Goal: Task Accomplishment & Management: Manage account settings

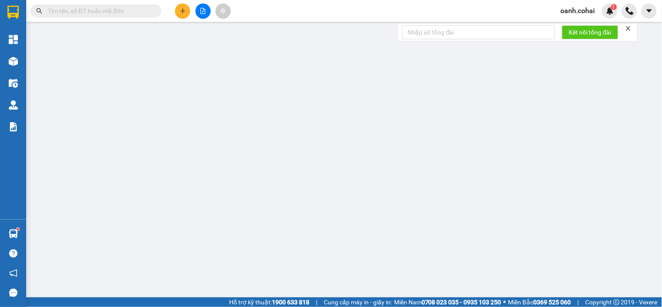
click at [181, 10] on div "TẠO ĐƠN HÀNG Yêu cầu xuất hóa đơn điện tử Transit Pickup Surcharge Ids Transit …" at bounding box center [331, 153] width 662 height 307
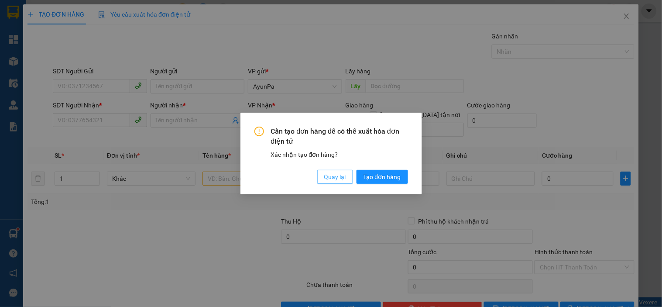
click at [334, 177] on span "Quay lại" at bounding box center [335, 177] width 22 height 10
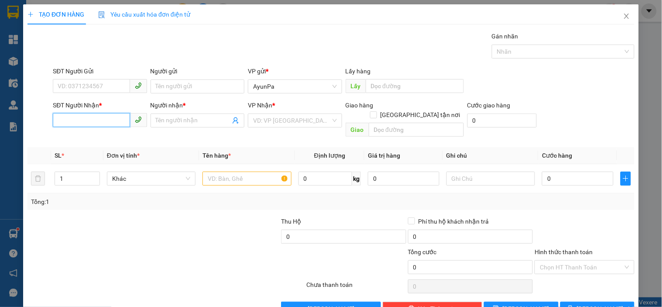
click at [75, 120] on input "SĐT Người Nhận *" at bounding box center [91, 120] width 77 height 14
type input "0328715820"
drag, startPoint x: 87, startPoint y: 139, endPoint x: 130, endPoint y: 134, distance: 42.6
click at [93, 139] on div "0328715820 - nguyệt" at bounding box center [99, 138] width 82 height 10
type input "nguyệt"
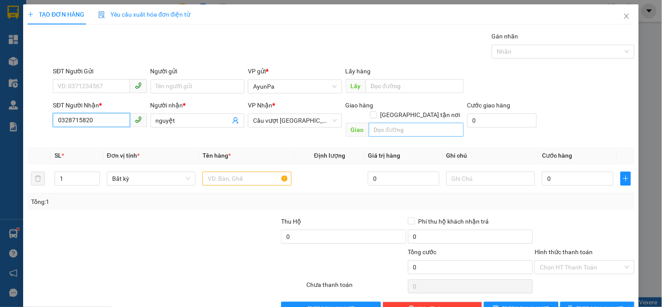
type input "0328715820"
click at [383, 123] on input "text" at bounding box center [416, 130] width 95 height 14
type input "n"
type input "0"
click at [383, 123] on input "text" at bounding box center [416, 130] width 95 height 14
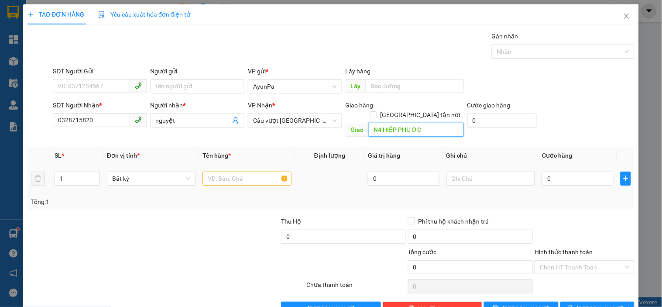
type input "N4 HIỆP PHƯỚC"
click at [255, 173] on input "text" at bounding box center [246, 178] width 89 height 14
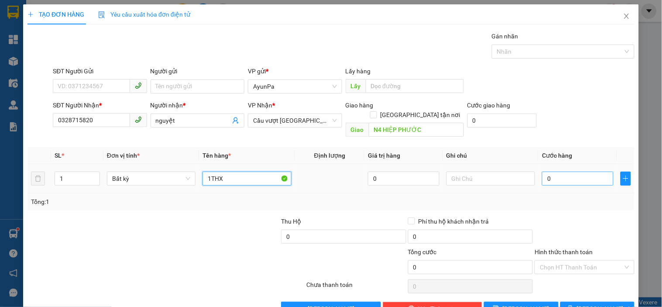
type input "1THX"
click at [574, 173] on input "0" at bounding box center [578, 178] width 72 height 14
type input "1"
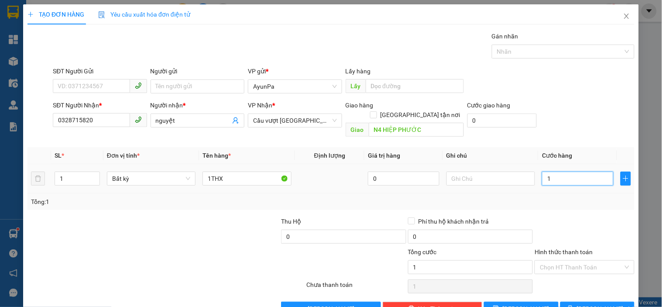
type input "10"
type input "100"
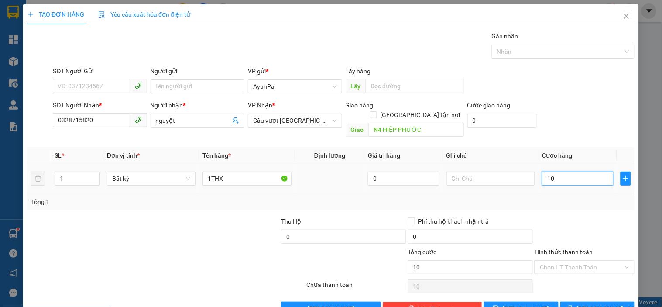
type input "100"
type input "100.000"
drag, startPoint x: 573, startPoint y: 199, endPoint x: 570, endPoint y: 215, distance: 15.6
click at [572, 202] on div "Transit Pickup Surcharge Ids Transit Deliver Surcharge Ids Transit Deliver Surc…" at bounding box center [330, 173] width 607 height 284
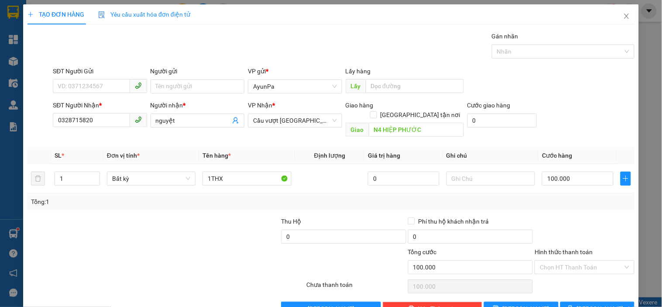
click at [561, 265] on div "Hình thức thanh toán Chọn HT Thanh Toán" at bounding box center [583, 262] width 99 height 31
click at [561, 260] on input "Hình thức thanh toán" at bounding box center [581, 266] width 83 height 13
click at [559, 274] on div "Tại văn phòng" at bounding box center [579, 275] width 88 height 10
type input "0"
click at [568, 301] on button "[PERSON_NAME] và In" at bounding box center [597, 308] width 74 height 14
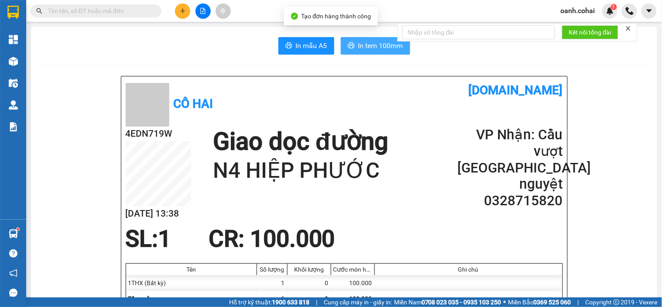
click at [388, 51] on span "In tem 100mm" at bounding box center [380, 45] width 45 height 11
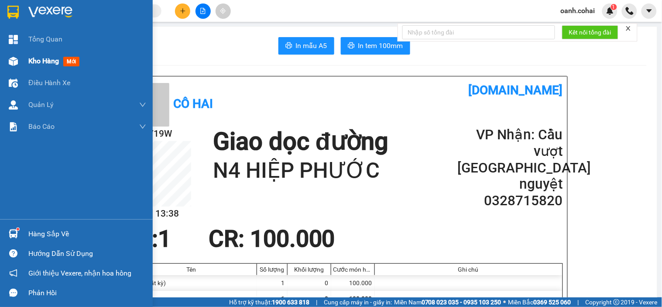
click at [36, 59] on span "Kho hàng" at bounding box center [43, 61] width 31 height 8
click at [37, 59] on span "Kho hàng" at bounding box center [43, 61] width 31 height 8
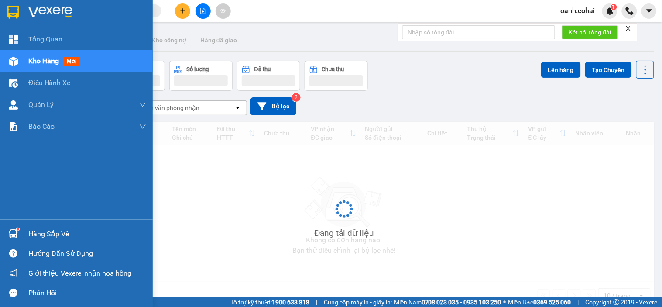
click at [37, 59] on span "Kho hàng" at bounding box center [43, 61] width 31 height 8
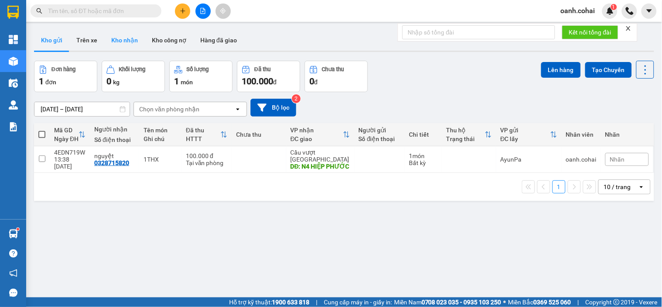
click at [139, 38] on button "Kho nhận" at bounding box center [124, 40] width 41 height 21
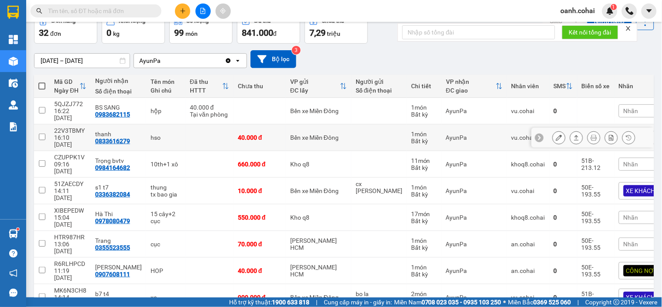
scroll to position [96, 0]
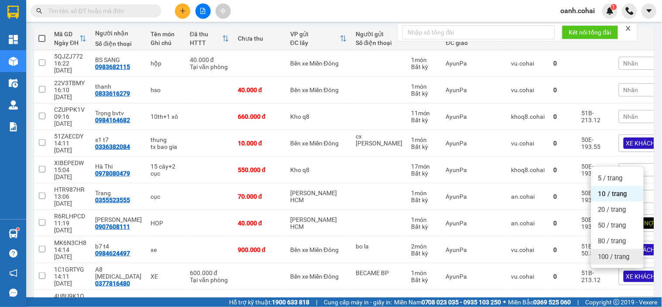
click at [617, 260] on span "100 / trang" at bounding box center [613, 256] width 31 height 9
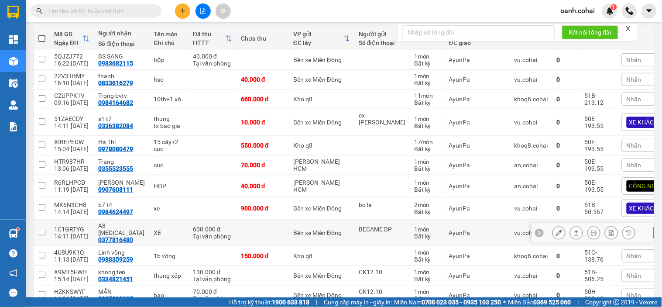
scroll to position [193, 0]
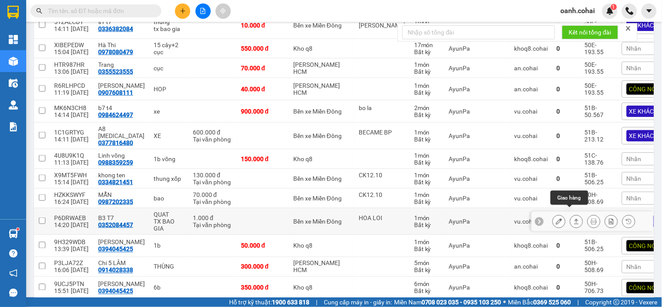
click at [573, 218] on icon at bounding box center [576, 221] width 6 height 6
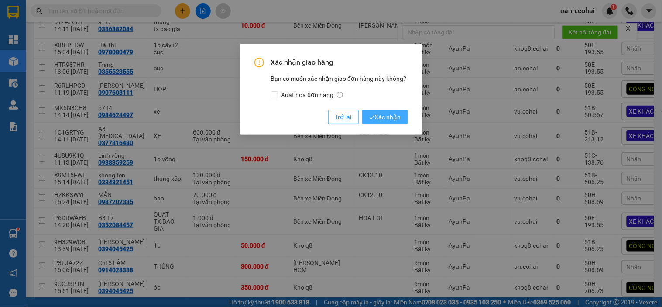
click at [386, 116] on span "Xác nhận" at bounding box center [385, 117] width 32 height 10
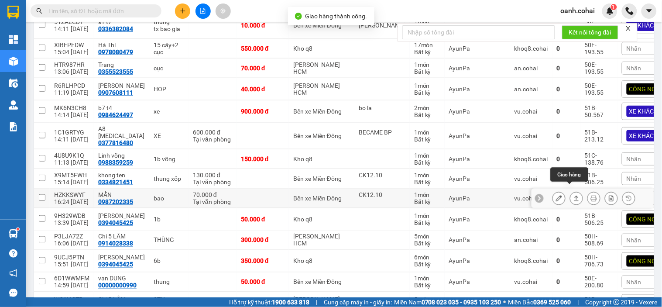
click at [574, 195] on icon at bounding box center [576, 197] width 5 height 5
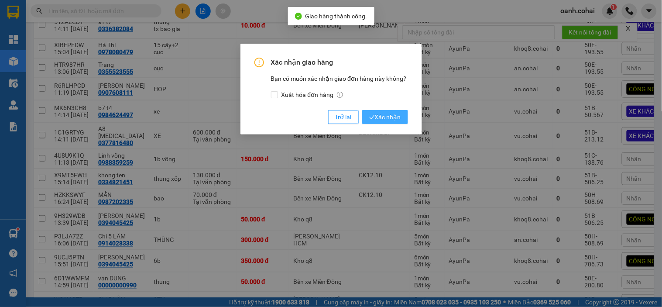
click at [394, 120] on span "Xác nhận" at bounding box center [385, 117] width 32 height 10
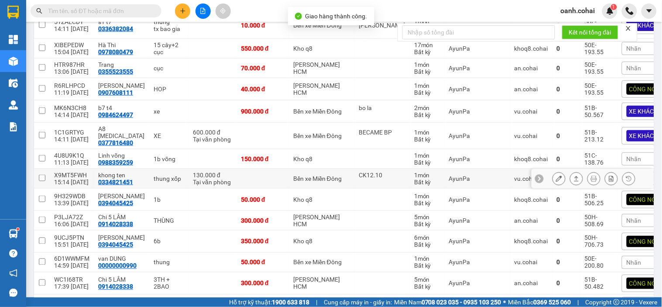
click at [573, 175] on icon at bounding box center [576, 178] width 6 height 6
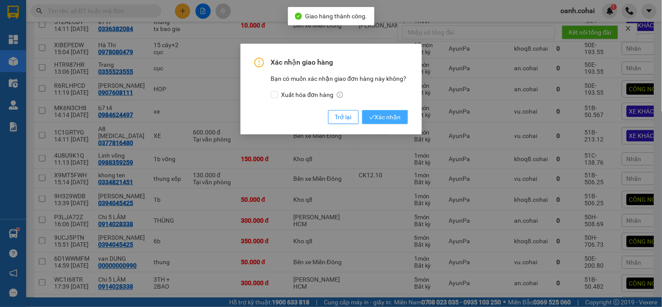
click at [394, 120] on span "Xác nhận" at bounding box center [385, 117] width 32 height 10
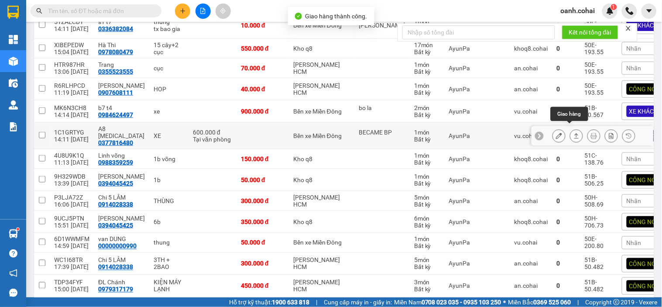
click at [573, 133] on icon at bounding box center [576, 136] width 6 height 6
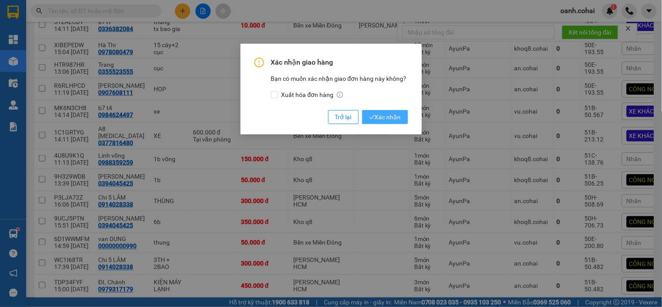
click at [387, 120] on span "Xác nhận" at bounding box center [385, 117] width 32 height 10
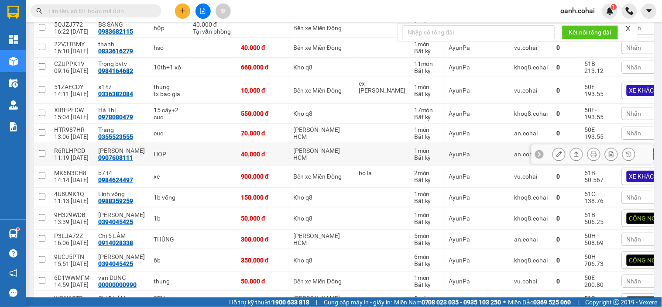
scroll to position [56, 0]
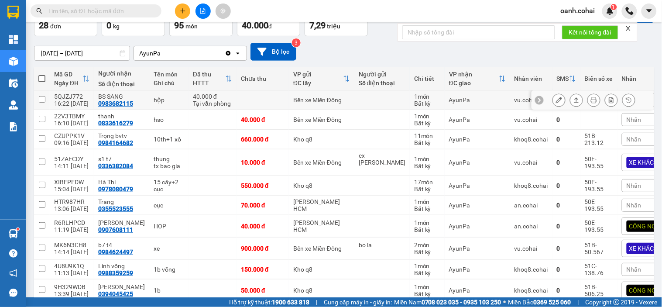
click at [574, 98] on icon at bounding box center [576, 99] width 5 height 5
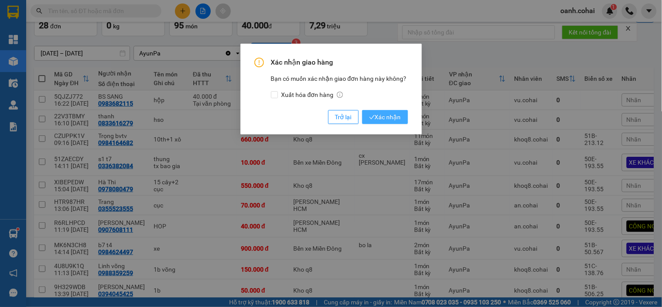
click at [394, 116] on span "Xác nhận" at bounding box center [385, 117] width 32 height 10
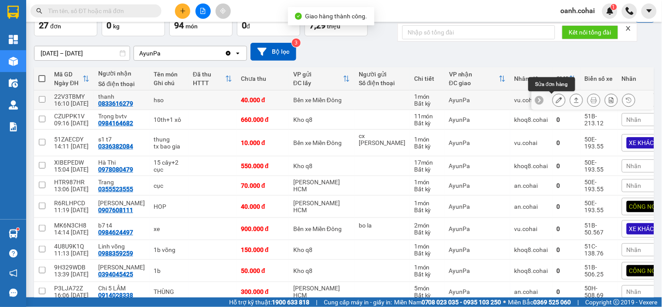
click at [556, 98] on icon at bounding box center [559, 100] width 6 height 6
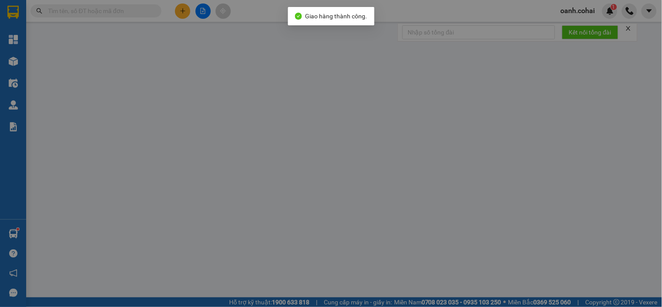
type input "0833616279"
type input "thanh"
type input "0"
type input "40.000"
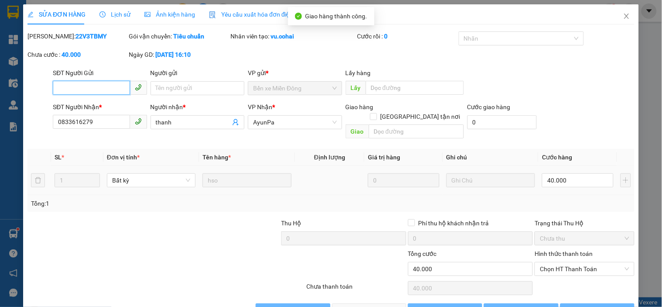
scroll to position [14, 0]
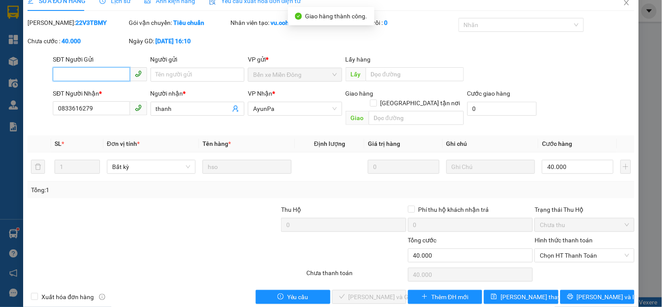
drag, startPoint x: 559, startPoint y: 248, endPoint x: 560, endPoint y: 254, distance: 6.6
click at [560, 251] on span "Chọn HT Thanh Toán" at bounding box center [584, 255] width 89 height 13
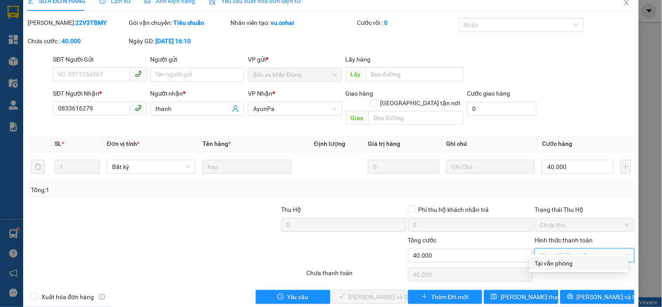
drag, startPoint x: 555, startPoint y: 263, endPoint x: 438, endPoint y: 267, distance: 117.5
click at [555, 263] on div "Tại văn phòng" at bounding box center [579, 263] width 88 height 10
type input "0"
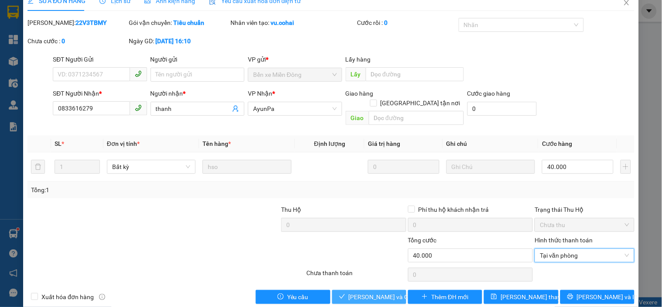
click at [361, 292] on span "[PERSON_NAME] và [PERSON_NAME] hàng" at bounding box center [391, 297] width 84 height 10
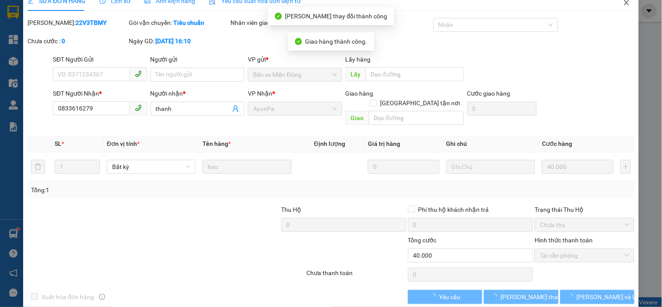
click at [623, 3] on icon "close" at bounding box center [626, 2] width 7 height 7
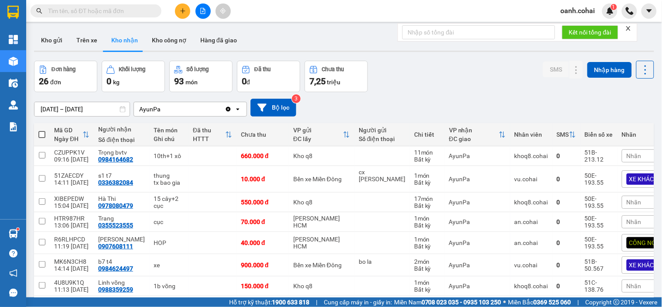
click at [199, 9] on button at bounding box center [202, 10] width 15 height 15
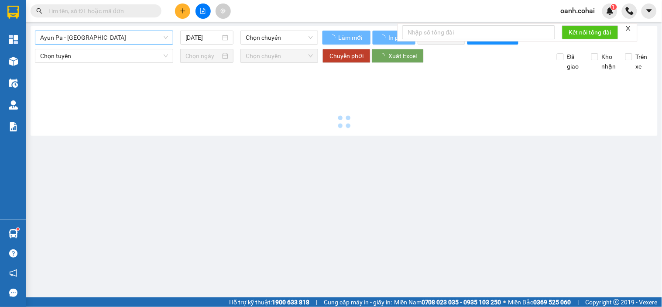
click at [124, 36] on span "Ayun Pa - [GEOGRAPHIC_DATA]" at bounding box center [104, 37] width 128 height 13
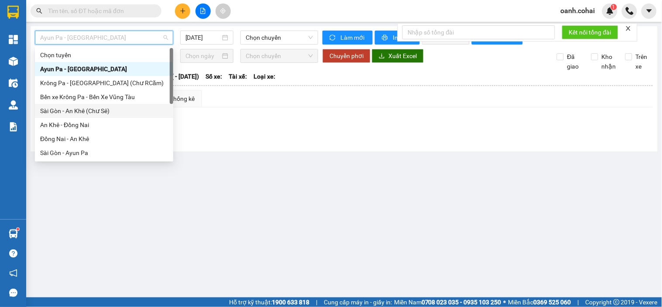
drag, startPoint x: 77, startPoint y: 110, endPoint x: 157, endPoint y: 68, distance: 90.5
click at [80, 110] on div "Sài Gòn - An Khê (Chư Sê)" at bounding box center [104, 111] width 128 height 10
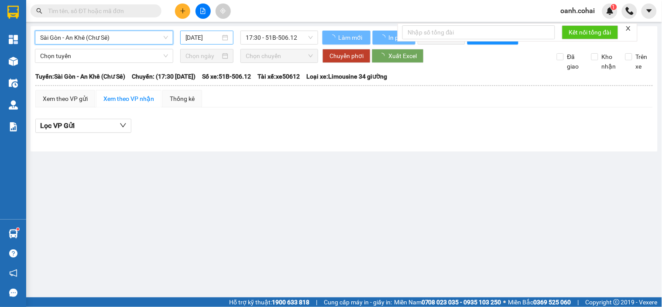
click at [206, 34] on input "[DATE]" at bounding box center [202, 38] width 35 height 10
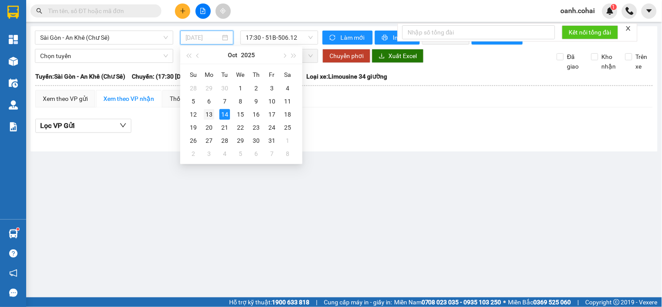
click at [210, 116] on div "13" at bounding box center [209, 114] width 10 height 10
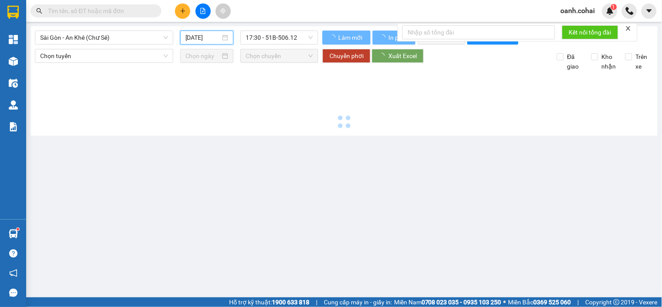
type input "[DATE]"
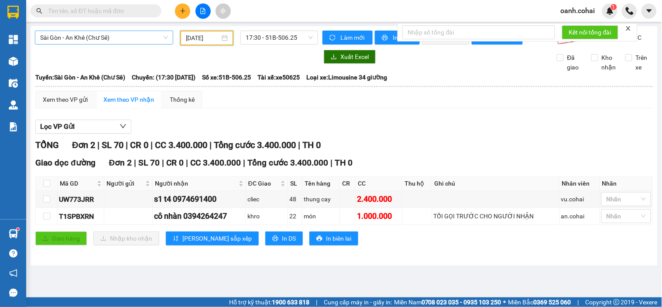
click at [127, 39] on span "Sài Gòn - An Khê (Chư Sê)" at bounding box center [104, 37] width 128 height 13
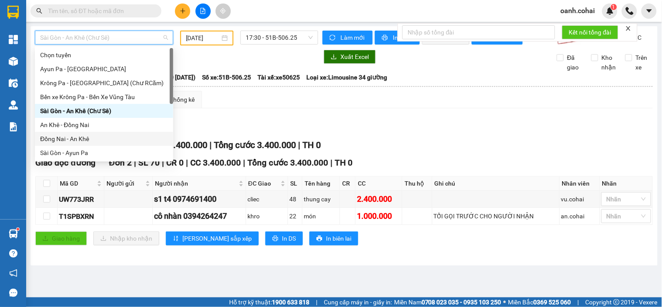
drag, startPoint x: 77, startPoint y: 137, endPoint x: 86, endPoint y: 137, distance: 9.6
click at [86, 137] on div "Đồng Nai - An Khê" at bounding box center [104, 139] width 128 height 10
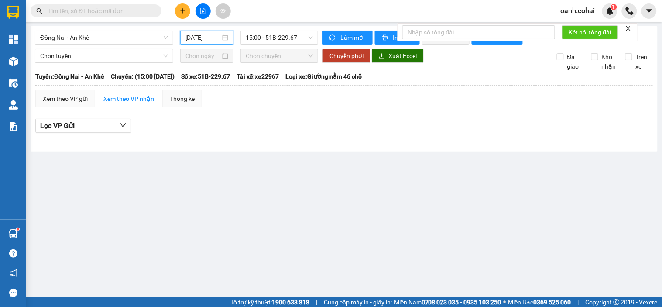
click at [205, 37] on input "[DATE]" at bounding box center [202, 38] width 35 height 10
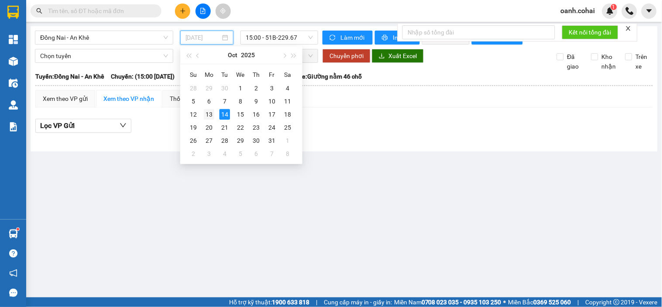
click at [212, 116] on div "13" at bounding box center [209, 114] width 10 height 10
type input "[DATE]"
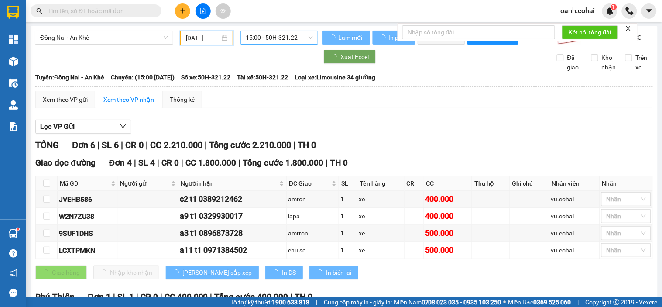
click at [281, 38] on span "15:00 - 50H-321.22" at bounding box center [279, 37] width 67 height 13
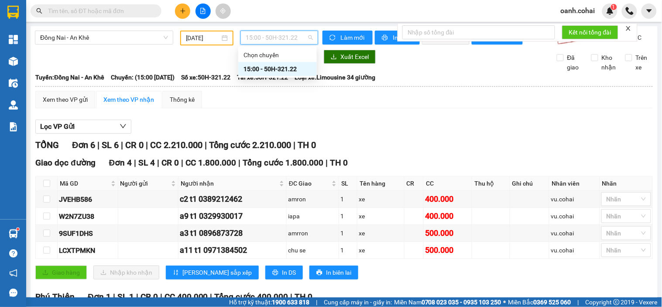
click at [341, 105] on div "Xem theo VP gửi Xem theo VP nhận Thống kê" at bounding box center [343, 99] width 617 height 17
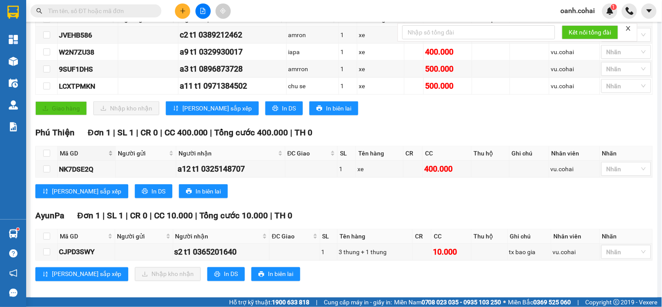
scroll to position [180, 0]
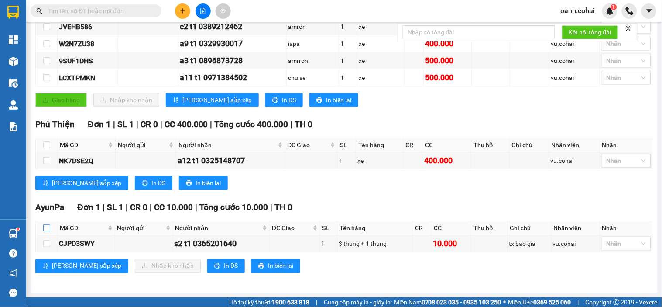
drag, startPoint x: 46, startPoint y: 226, endPoint x: 54, endPoint y: 227, distance: 8.0
click at [46, 227] on input "checkbox" at bounding box center [46, 227] width 7 height 7
checkbox input "true"
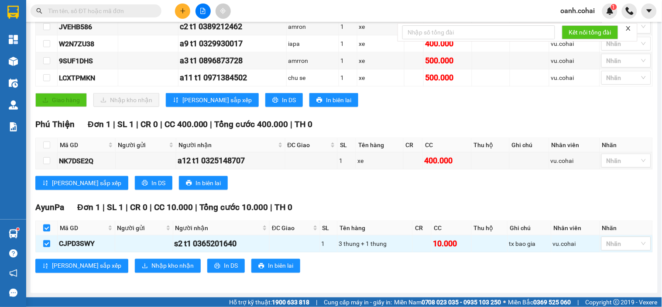
click at [46, 227] on input "checkbox" at bounding box center [46, 227] width 7 height 7
checkbox input "false"
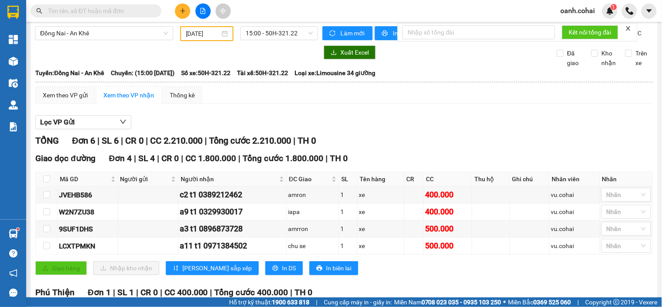
scroll to position [0, 0]
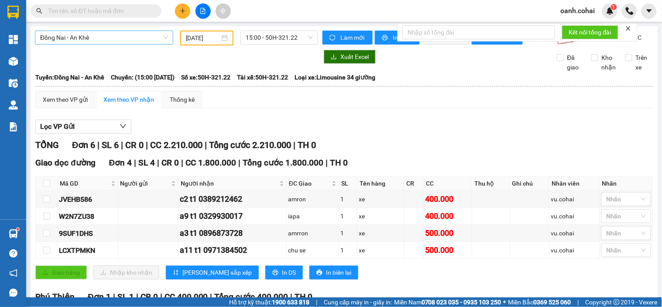
click at [118, 35] on span "Đồng Nai - An Khê" at bounding box center [104, 37] width 128 height 13
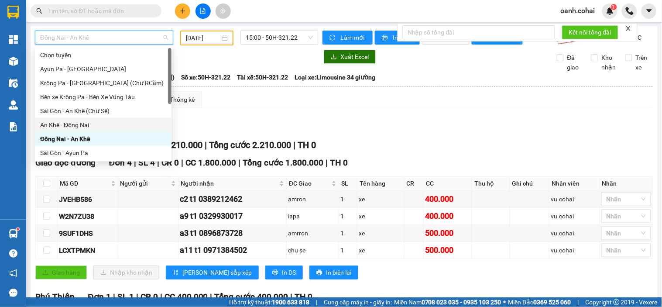
click at [300, 142] on div "Lọc VP Gửi TỔNG Đơn 6 | SL 6 | CR 0 | CC 2.210.000 | Tổng cước 2.210.000 | TH …" at bounding box center [343, 285] width 617 height 341
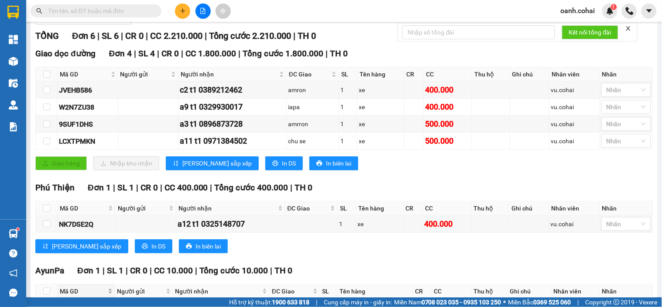
scroll to position [180, 0]
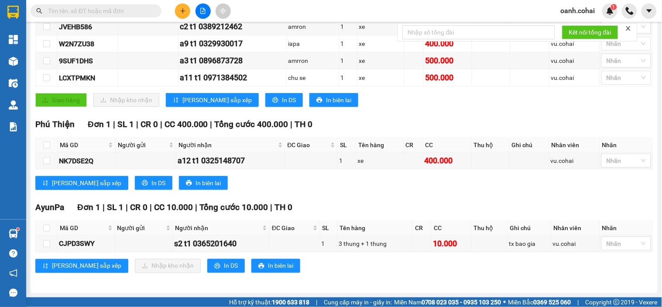
click at [41, 225] on th at bounding box center [47, 228] width 22 height 14
click at [48, 228] on input "checkbox" at bounding box center [46, 227] width 7 height 7
checkbox input "true"
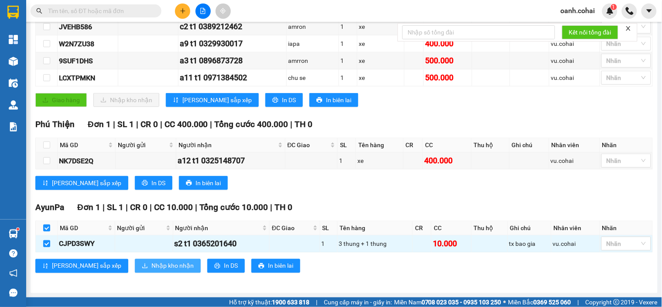
drag, startPoint x: 116, startPoint y: 263, endPoint x: 178, endPoint y: 234, distance: 67.7
click at [151, 263] on span "Nhập kho nhận" at bounding box center [172, 266] width 42 height 10
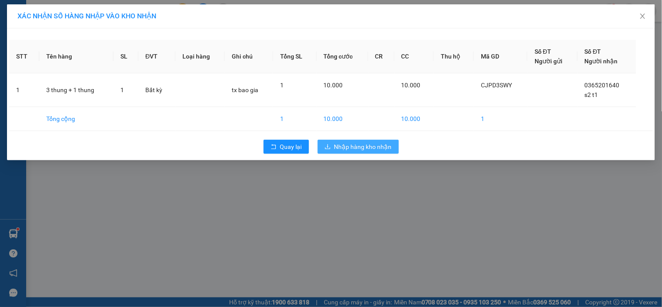
click at [346, 141] on button "Nhập hàng kho nhận" at bounding box center [358, 147] width 81 height 14
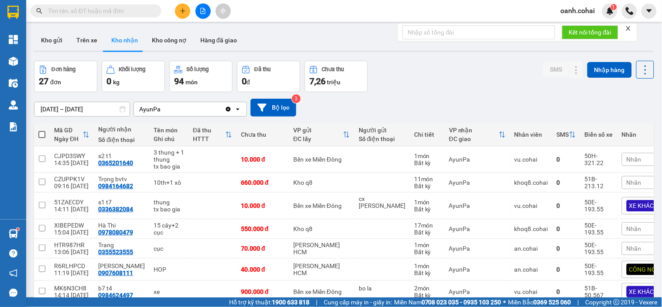
click at [204, 14] on button at bounding box center [202, 10] width 15 height 15
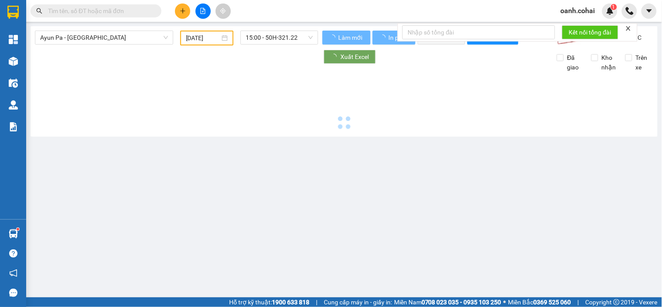
type input "[DATE]"
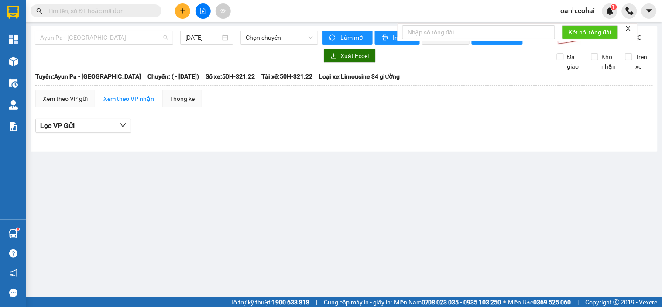
drag, startPoint x: 124, startPoint y: 38, endPoint x: 118, endPoint y: 8, distance: 30.4
click at [121, 31] on span "Ayun Pa - [GEOGRAPHIC_DATA]" at bounding box center [104, 37] width 128 height 13
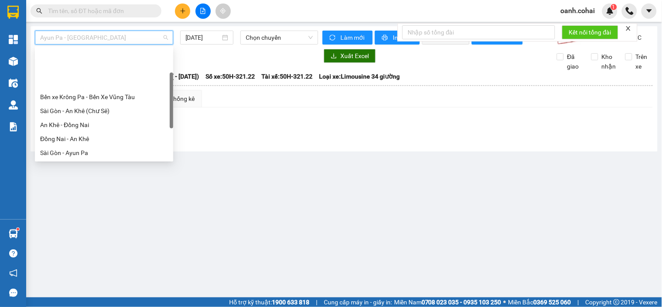
scroll to position [48, 0]
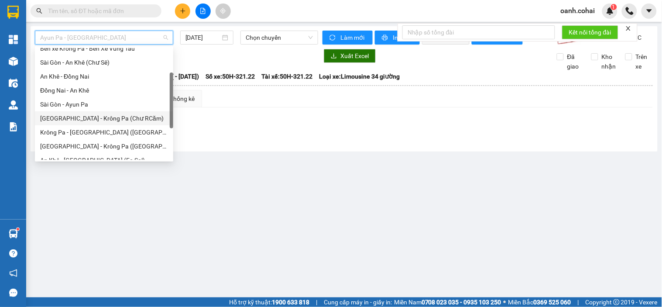
click at [86, 121] on div "[GEOGRAPHIC_DATA] - Krông Pa (Chư RCăm)" at bounding box center [104, 118] width 128 height 10
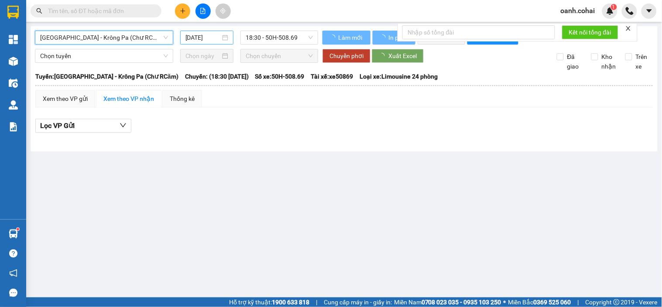
click at [192, 41] on input "[DATE]" at bounding box center [202, 38] width 35 height 10
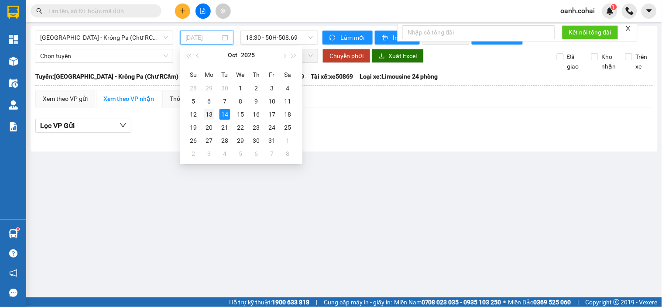
click at [209, 114] on div "13" at bounding box center [209, 114] width 10 height 10
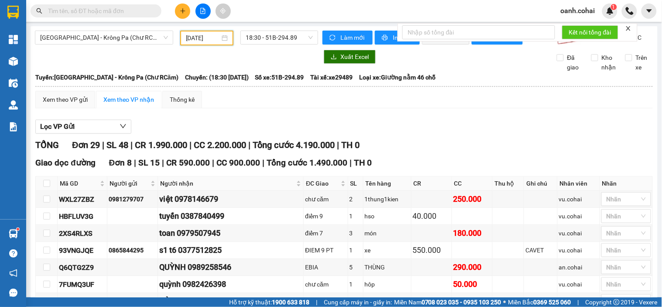
click at [215, 39] on input "[DATE]" at bounding box center [203, 38] width 34 height 10
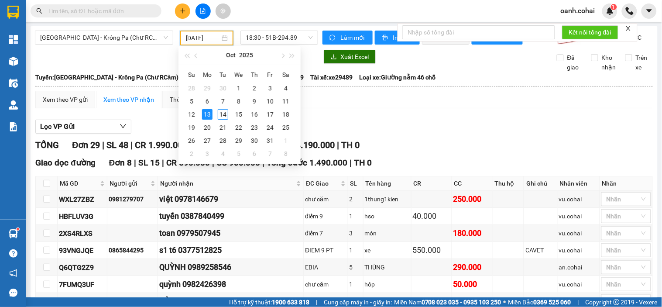
click at [207, 40] on input "[DATE]" at bounding box center [203, 38] width 34 height 10
click at [287, 110] on div "18" at bounding box center [286, 114] width 10 height 10
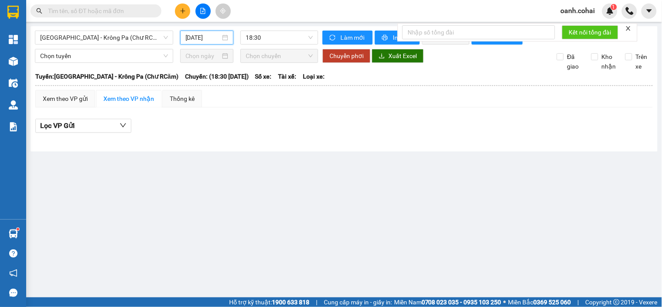
click at [202, 33] on input "18/10/2025" at bounding box center [202, 38] width 35 height 10
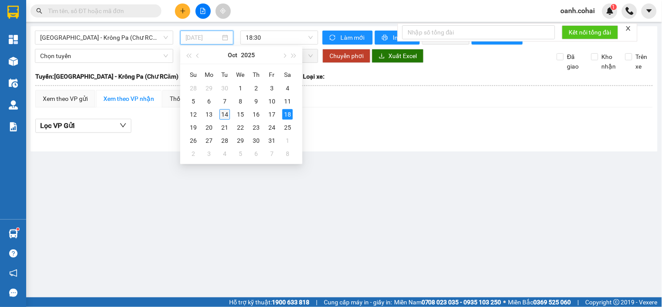
click at [218, 113] on td "14" at bounding box center [225, 114] width 16 height 13
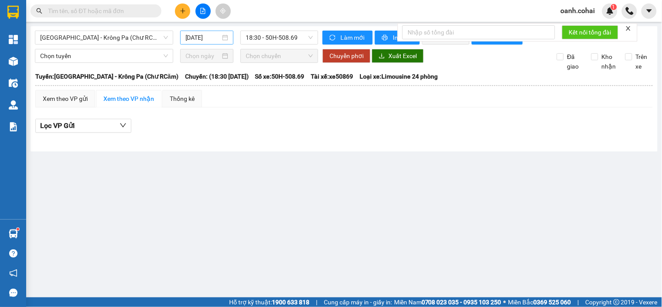
click at [221, 38] on div "[DATE]" at bounding box center [206, 38] width 43 height 10
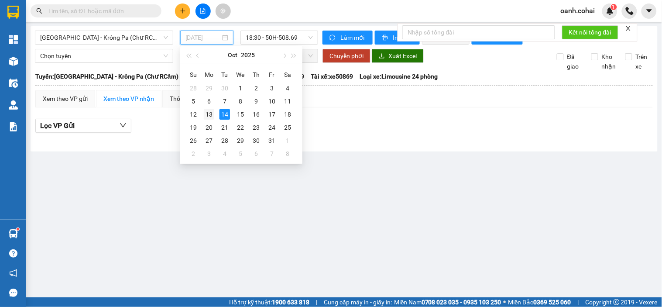
click at [207, 116] on div "13" at bounding box center [209, 114] width 10 height 10
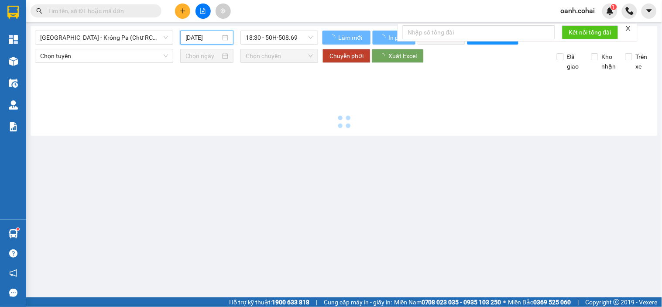
type input "[DATE]"
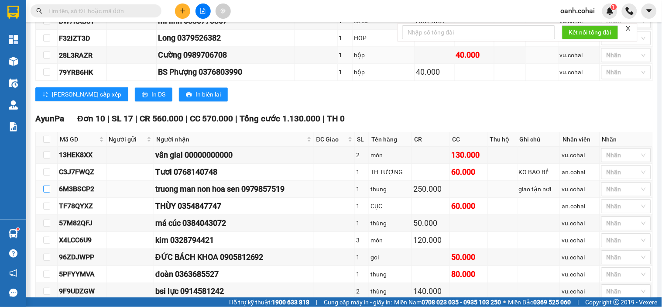
scroll to position [485, 0]
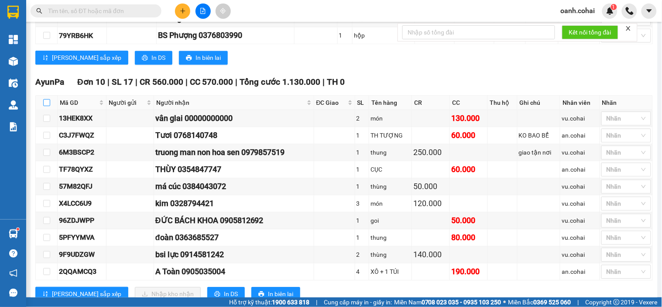
click at [48, 106] on input "checkbox" at bounding box center [46, 102] width 7 height 7
checkbox input "true"
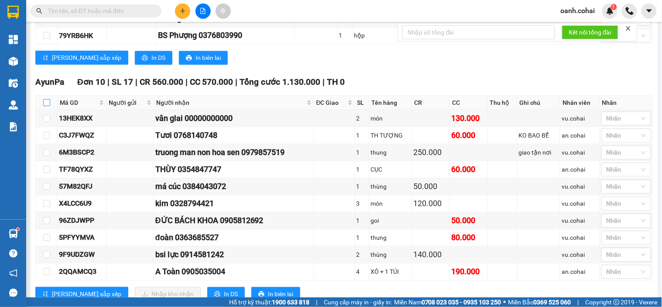
checkbox input "true"
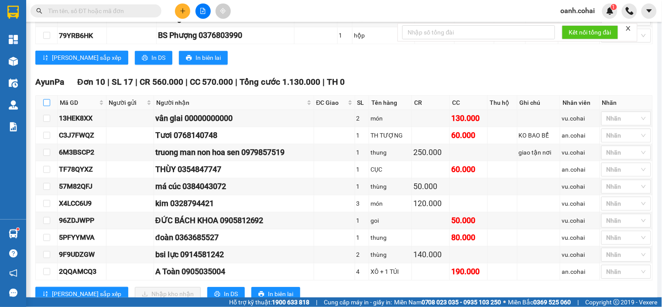
checkbox input "true"
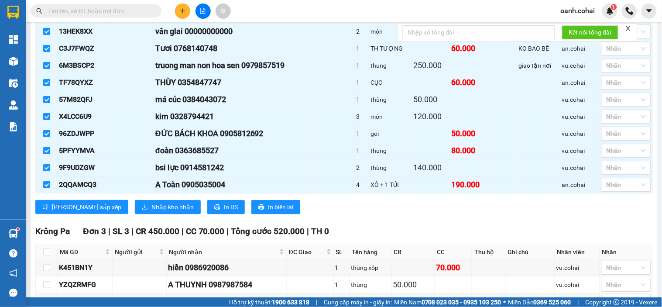
scroll to position [640, 0]
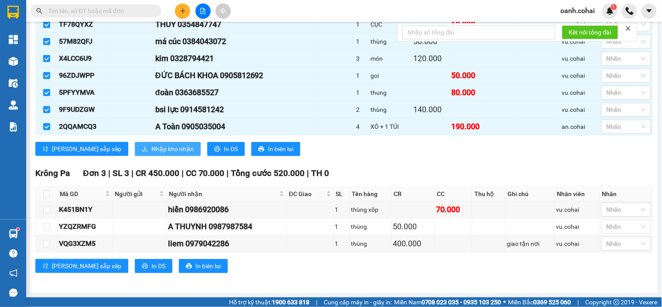
click at [151, 150] on span "Nhập kho nhận" at bounding box center [172, 149] width 42 height 10
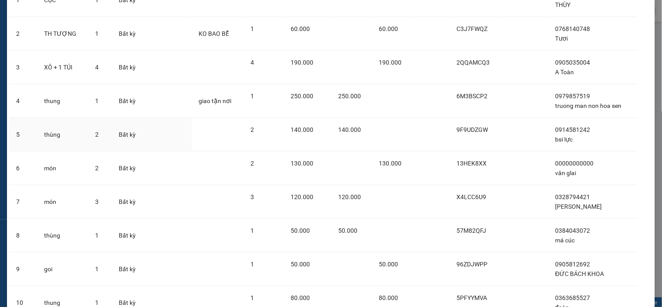
scroll to position [166, 0]
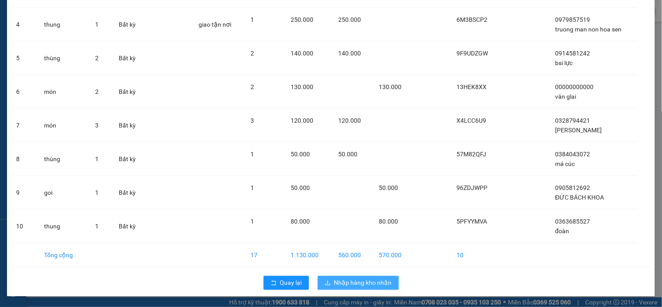
click at [346, 279] on span "Nhập hàng kho nhận" at bounding box center [363, 283] width 58 height 10
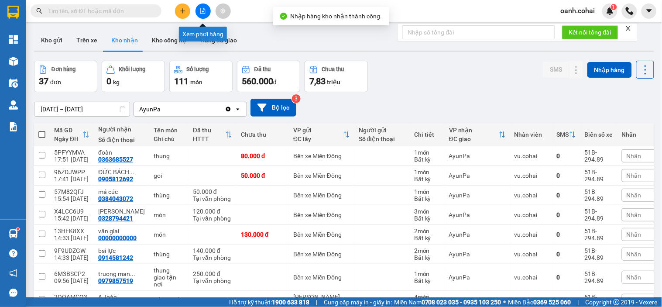
click at [199, 11] on button at bounding box center [202, 10] width 15 height 15
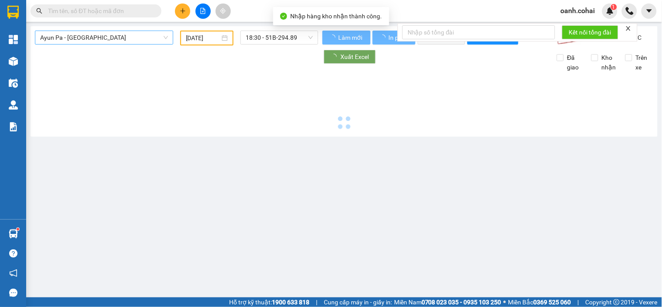
type input "[DATE]"
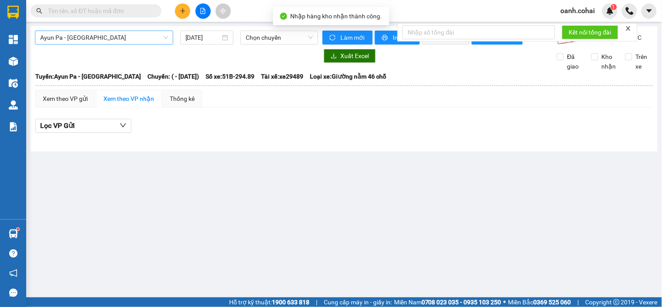
click at [134, 39] on span "Ayun Pa - [GEOGRAPHIC_DATA]" at bounding box center [104, 37] width 128 height 13
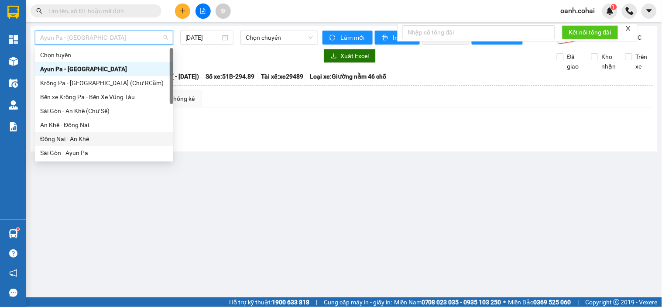
scroll to position [48, 0]
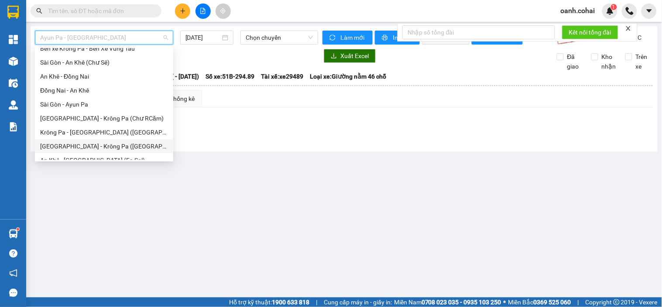
drag, startPoint x: 74, startPoint y: 144, endPoint x: 93, endPoint y: 138, distance: 20.1
click at [74, 145] on div "Sài Gòn - Krông Pa (Uar)" at bounding box center [104, 146] width 128 height 10
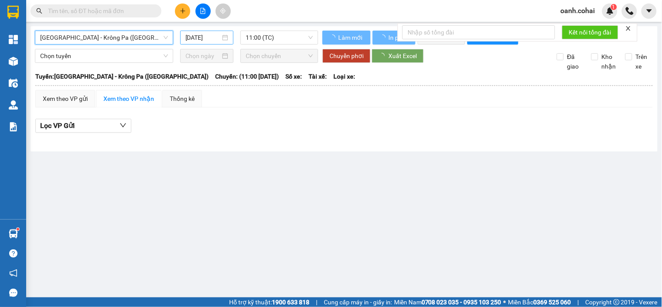
click at [208, 34] on input "[DATE]" at bounding box center [202, 38] width 35 height 10
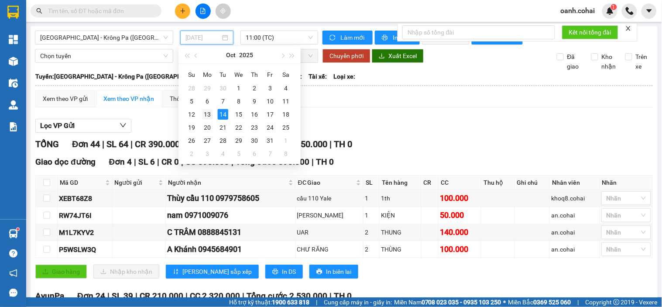
click at [208, 117] on div "13" at bounding box center [207, 114] width 10 height 10
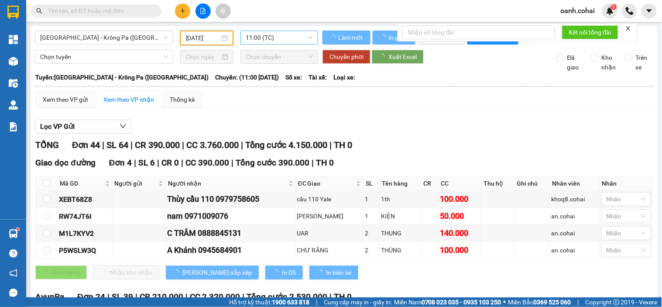
click at [255, 38] on span "11:00 (TC)" at bounding box center [279, 37] width 67 height 13
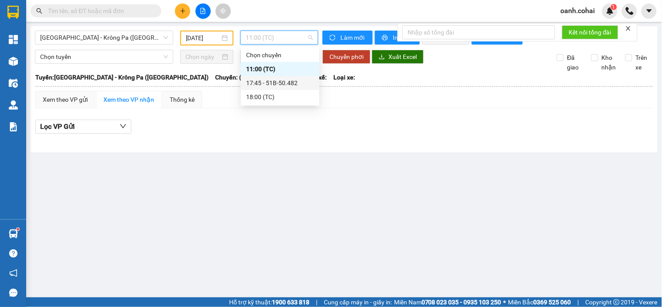
click at [271, 86] on div "17:45 - 51B-50.482" at bounding box center [280, 83] width 68 height 10
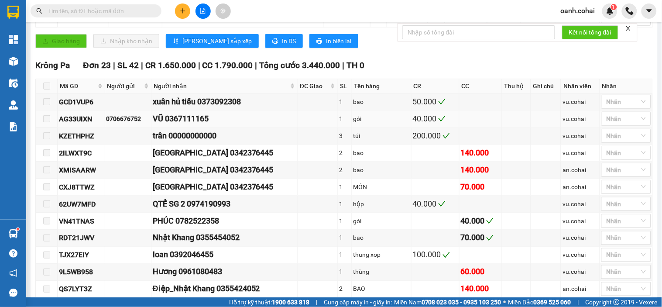
scroll to position [3, 0]
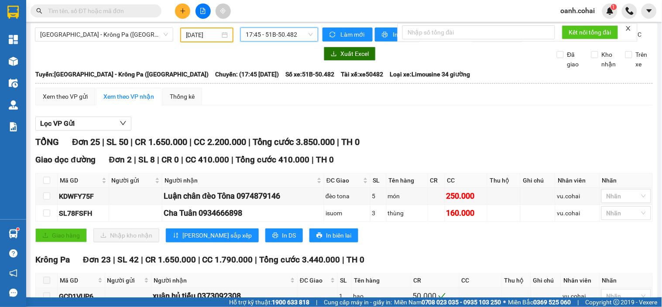
click at [220, 38] on div "[DATE]" at bounding box center [207, 35] width 42 height 10
type input "[DATE]"
click at [320, 128] on div "Lọc VP Gửi" at bounding box center [343, 123] width 617 height 14
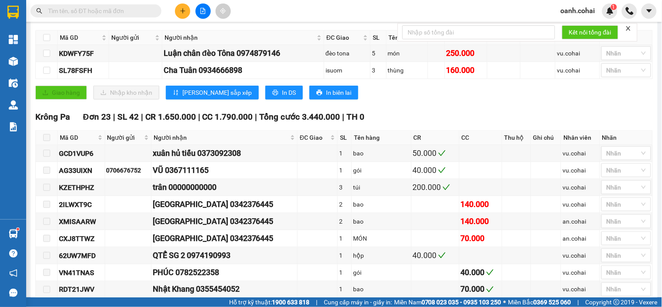
scroll to position [0, 0]
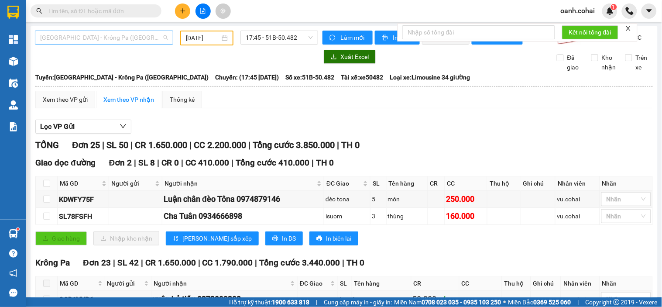
click at [137, 41] on span "Sài Gòn - Krông Pa (Uar)" at bounding box center [104, 37] width 128 height 13
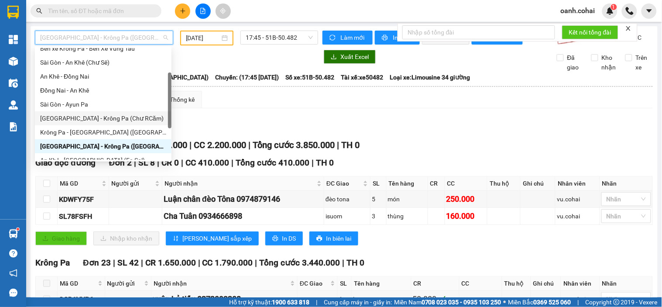
scroll to position [97, 0]
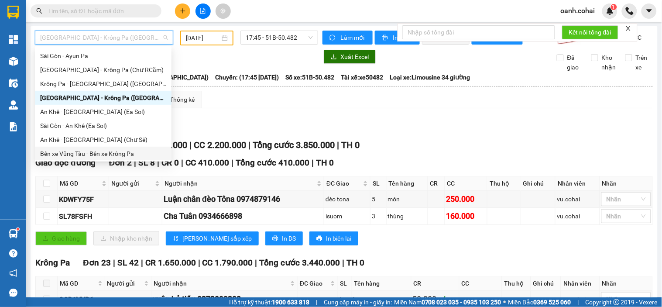
drag, startPoint x: 83, startPoint y: 151, endPoint x: 100, endPoint y: 144, distance: 18.8
click at [83, 151] on div "Bến xe Vũng Tàu - Bến xe Krông Pa" at bounding box center [103, 154] width 126 height 10
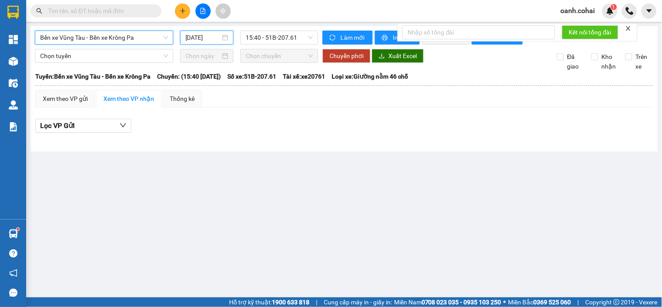
click at [197, 41] on input "[DATE]" at bounding box center [202, 38] width 35 height 10
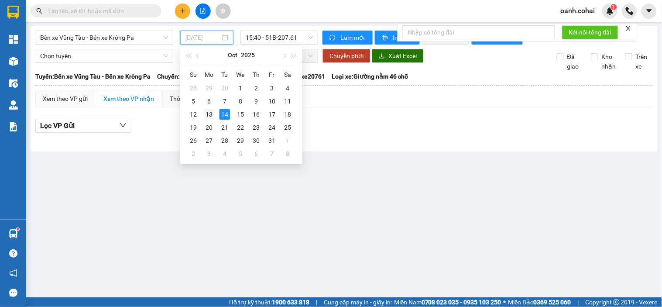
click at [211, 115] on div "13" at bounding box center [209, 114] width 10 height 10
type input "[DATE]"
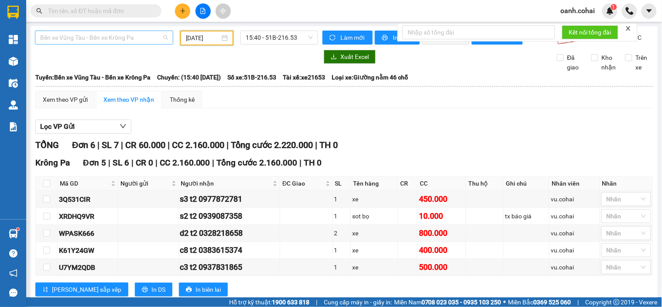
click at [113, 37] on span "Bến xe Vũng Tàu - Bến xe Krông Pa" at bounding box center [104, 37] width 128 height 13
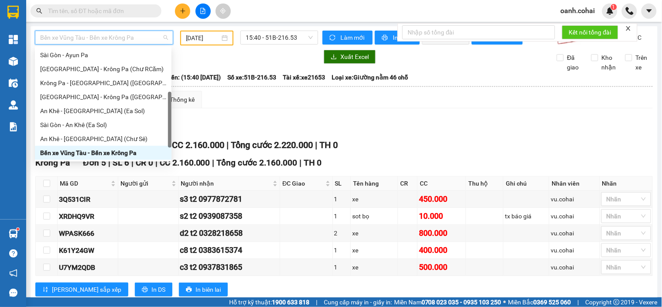
scroll to position [125, 0]
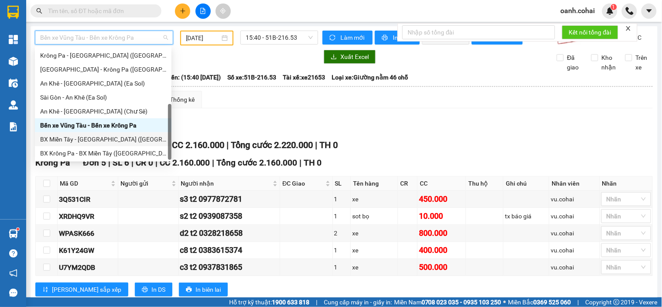
click at [79, 139] on div "BX Miền Tây - BX Krông Pa (Chơn Thành - Chư Rcăm)" at bounding box center [103, 139] width 126 height 10
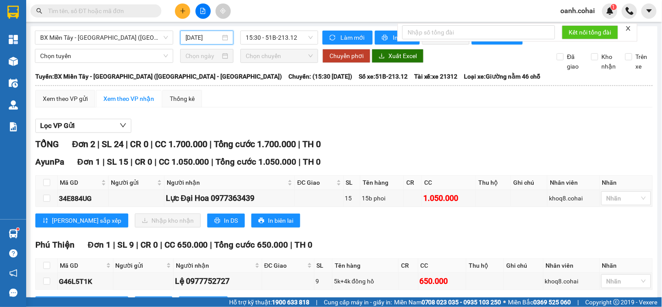
click at [201, 38] on input "[DATE]" at bounding box center [202, 38] width 35 height 10
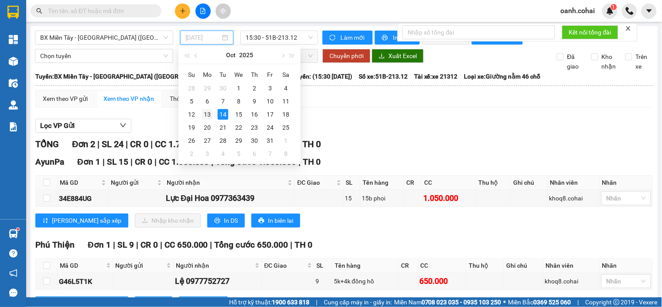
click at [207, 112] on div "13" at bounding box center [207, 114] width 10 height 10
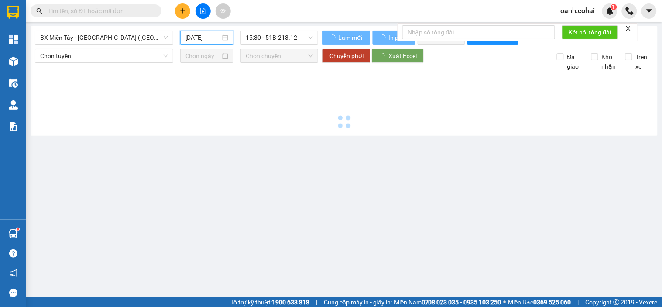
type input "[DATE]"
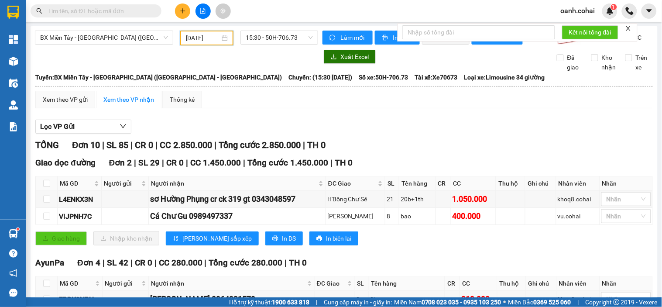
scroll to position [145, 0]
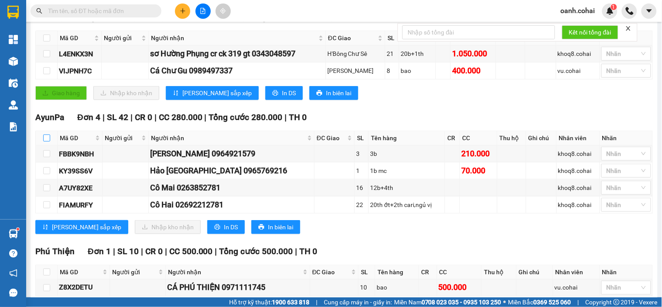
click at [44, 141] on input "checkbox" at bounding box center [46, 137] width 7 height 7
checkbox input "true"
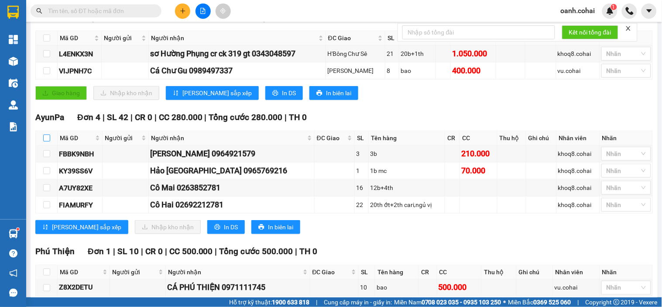
checkbox input "true"
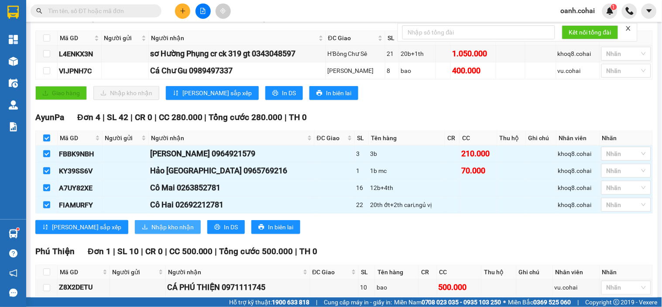
click at [151, 230] on span "Nhập kho nhận" at bounding box center [172, 227] width 42 height 10
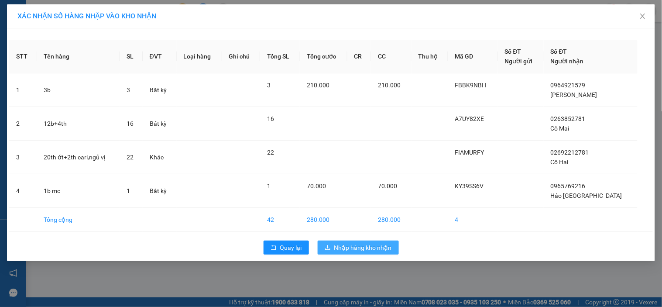
click at [350, 247] on span "Nhập hàng kho nhận" at bounding box center [363, 248] width 58 height 10
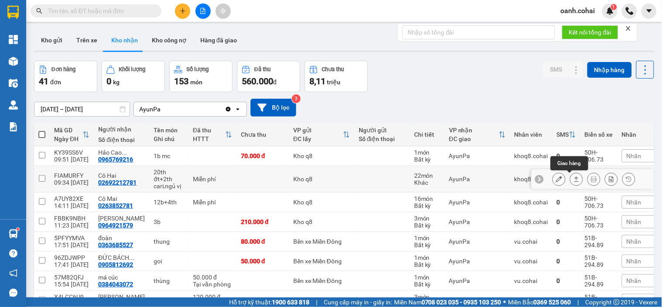
click at [574, 178] on icon at bounding box center [576, 178] width 5 height 5
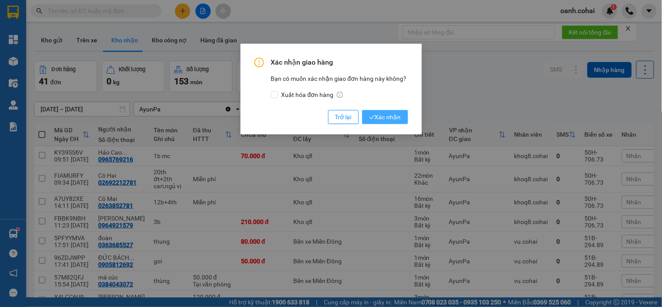
click at [381, 116] on span "Xác nhận" at bounding box center [385, 117] width 32 height 10
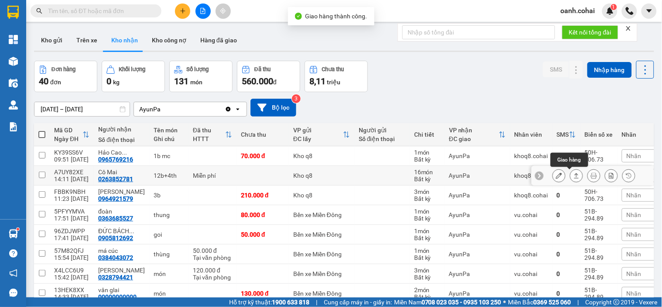
click at [574, 177] on button at bounding box center [576, 175] width 12 height 15
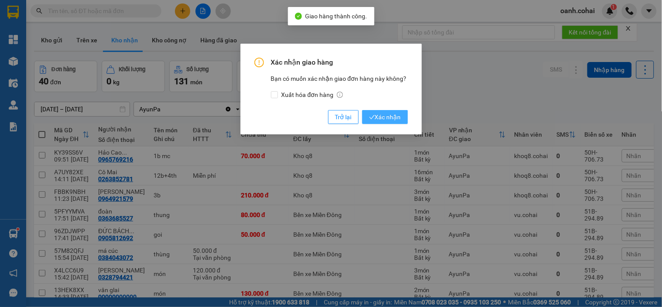
click at [395, 119] on span "Xác nhận" at bounding box center [385, 117] width 32 height 10
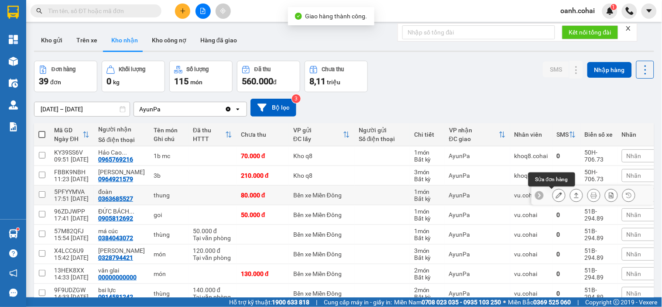
click at [556, 195] on icon at bounding box center [559, 195] width 6 height 6
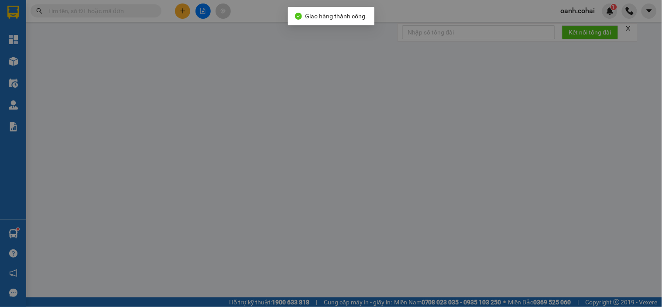
type input "0363685527"
type input "đoàn"
type input "0"
type input "80.000"
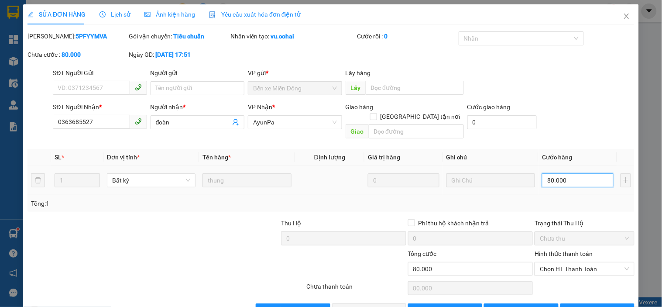
click at [575, 176] on input "80.000" at bounding box center [578, 180] width 72 height 14
type input "0"
type input "7"
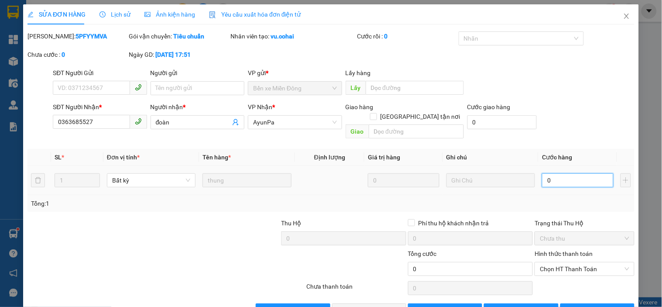
type input "7"
type input "07"
type input "70"
type input "070"
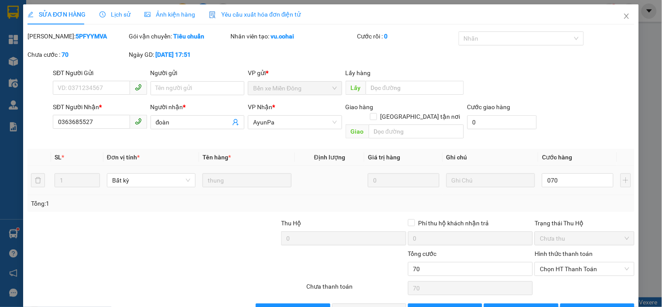
type input "70.000"
click at [572, 187] on div "SL * Đơn vị tính * Tên hàng * Định lượng Giá trị hàng Ghi chú Cước hàng 1 Bất k…" at bounding box center [330, 180] width 607 height 63
drag, startPoint x: 563, startPoint y: 257, endPoint x: 557, endPoint y: 267, distance: 11.0
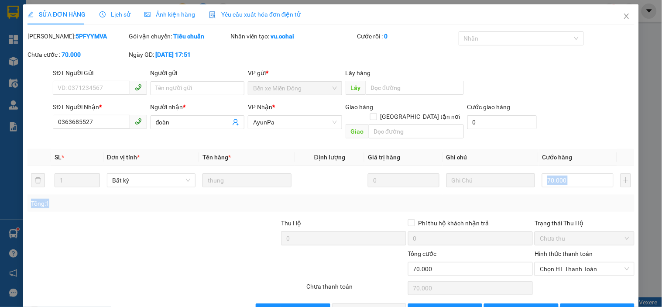
click at [562, 262] on span "Chọn HT Thanh Toán" at bounding box center [584, 268] width 89 height 13
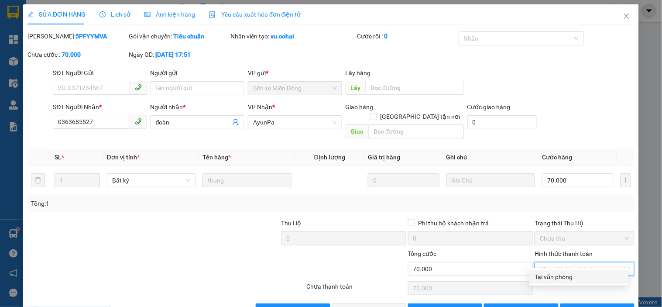
click at [551, 273] on div "Tại văn phòng" at bounding box center [579, 277] width 88 height 10
type input "0"
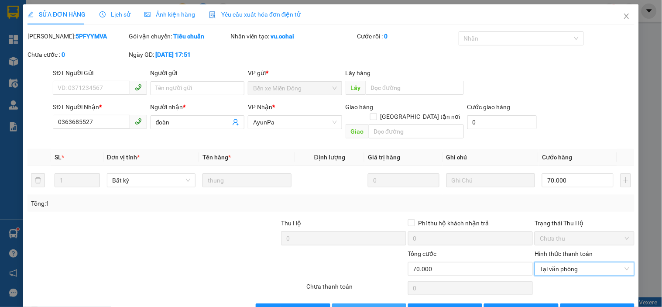
click at [365, 305] on span "[PERSON_NAME] và [PERSON_NAME] hàng" at bounding box center [391, 310] width 84 height 10
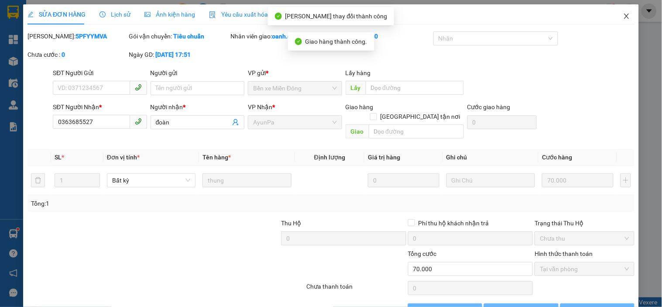
click at [620, 12] on span "Close" at bounding box center [626, 16] width 24 height 24
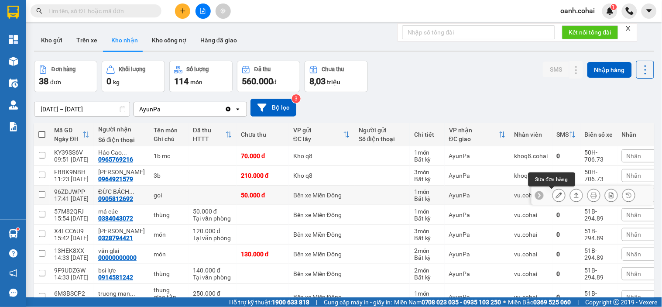
click at [556, 194] on icon at bounding box center [559, 195] width 6 height 6
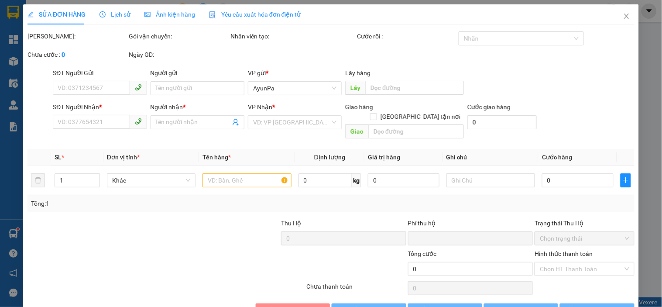
type input "0905812692"
type input "ĐỨC BÁCH KHOA"
type input "0"
type input "50.000"
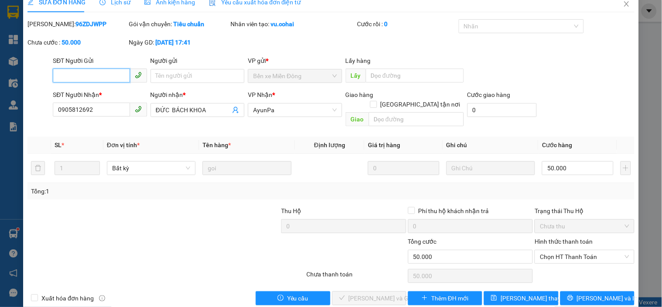
scroll to position [18, 0]
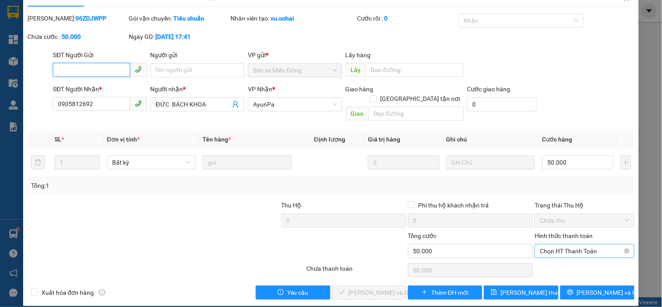
click at [573, 244] on span "Chọn HT Thanh Toán" at bounding box center [584, 250] width 89 height 13
click at [557, 258] on div "Tại văn phòng" at bounding box center [579, 259] width 88 height 10
type input "0"
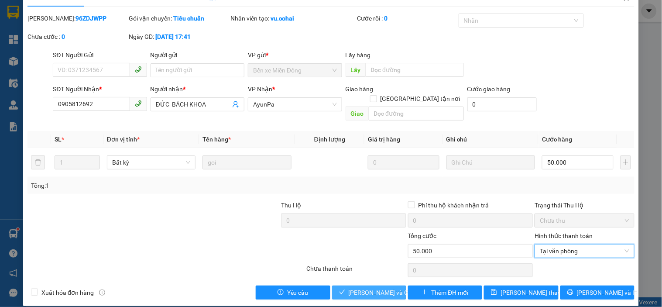
click at [366, 288] on span "[PERSON_NAME] và [PERSON_NAME] hàng" at bounding box center [391, 293] width 84 height 10
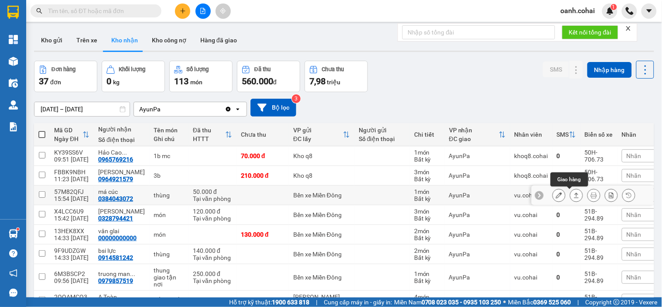
click at [573, 193] on icon at bounding box center [576, 195] width 6 height 6
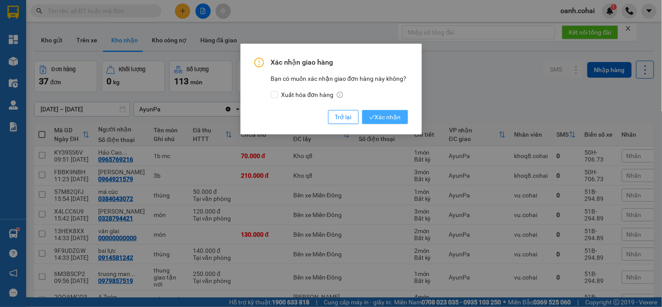
click at [394, 116] on span "Xác nhận" at bounding box center [385, 117] width 32 height 10
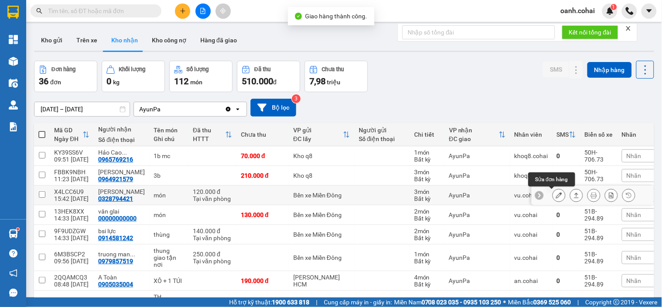
click at [573, 195] on icon at bounding box center [576, 195] width 6 height 6
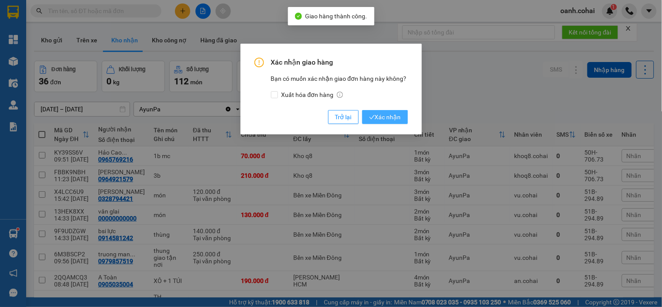
click at [387, 119] on span "Xác nhận" at bounding box center [385, 117] width 32 height 10
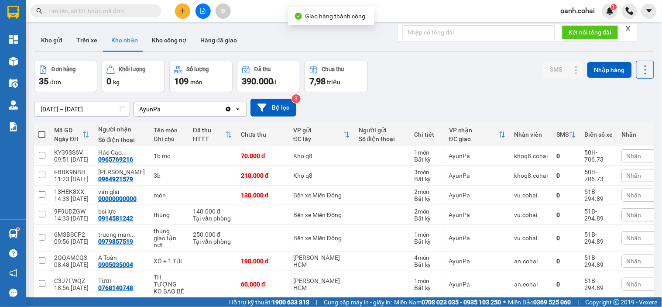
click at [626, 194] on span "Nhãn" at bounding box center [633, 195] width 15 height 7
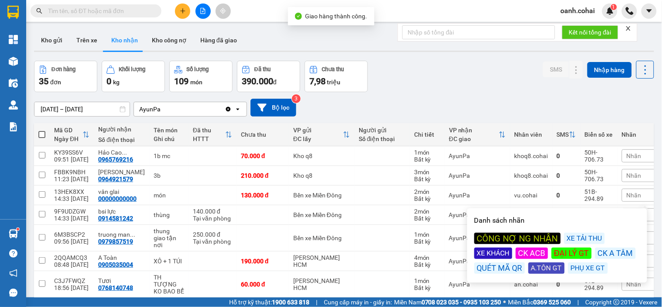
click at [507, 240] on div "CÔNG NỢ NG NHẬN" at bounding box center [517, 238] width 86 height 11
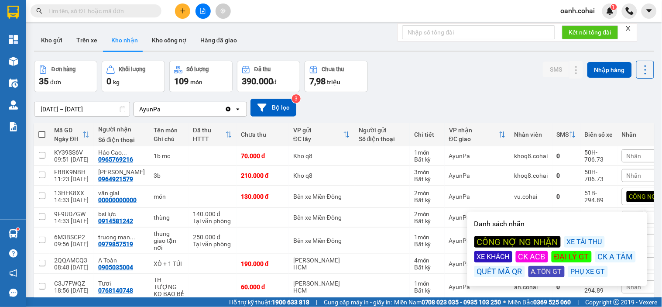
click at [444, 99] on div "30/09/2025 – 14/10/2025 Press the down arrow key to interact with the calendar …" at bounding box center [344, 108] width 620 height 18
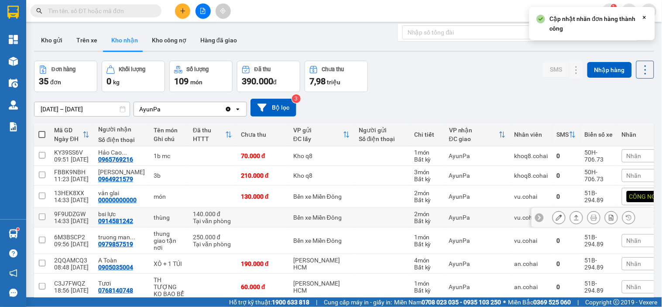
click at [573, 216] on icon at bounding box center [576, 217] width 6 height 6
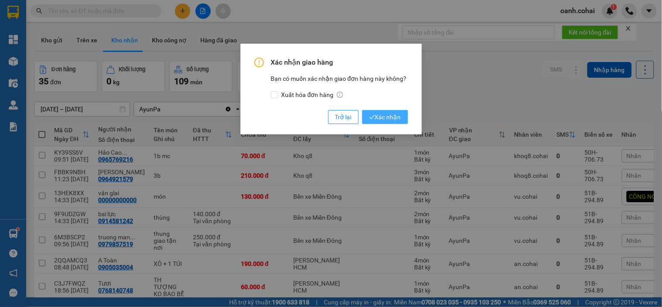
click at [387, 115] on span "Xác nhận" at bounding box center [385, 117] width 32 height 10
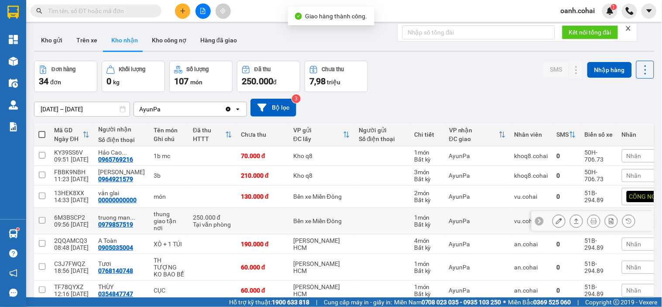
click at [573, 224] on icon at bounding box center [576, 221] width 6 height 6
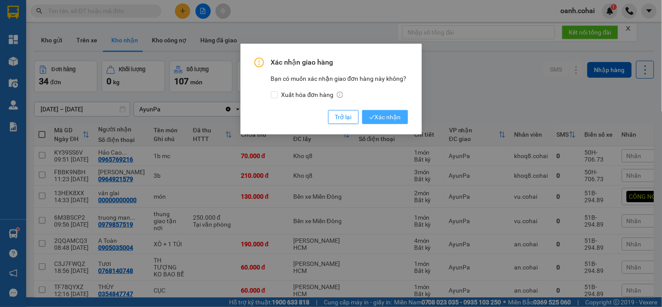
click at [389, 116] on span "Xác nhận" at bounding box center [385, 117] width 32 height 10
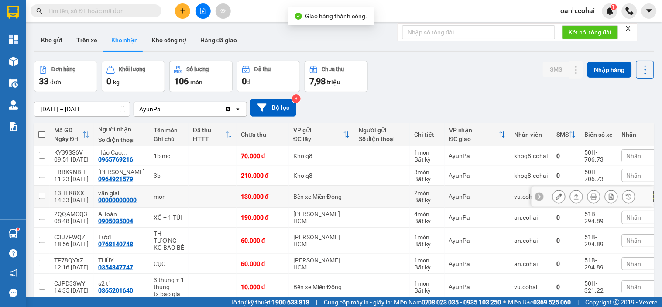
scroll to position [48, 0]
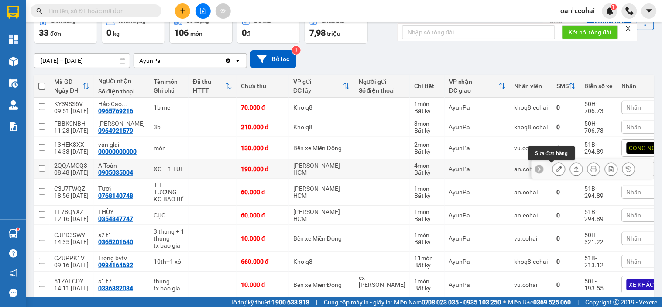
click at [556, 171] on icon at bounding box center [559, 169] width 6 height 6
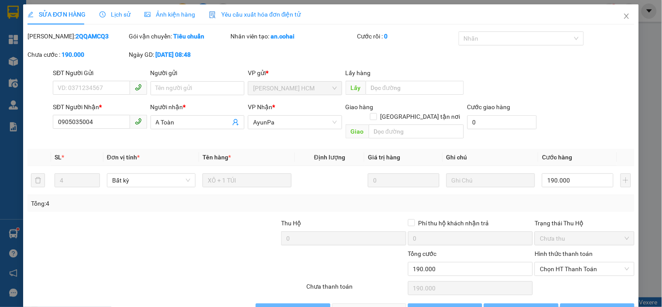
type input "0905035004"
type input "A Toàn"
type input "0"
type input "190.000"
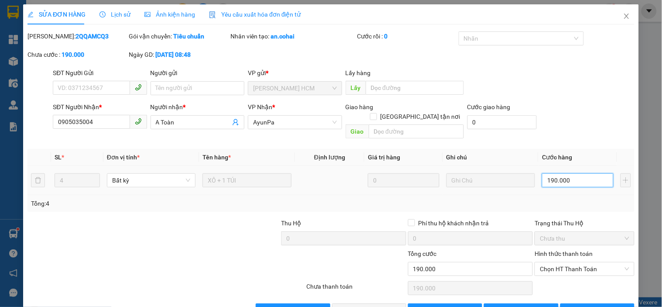
click at [560, 173] on input "190.000" at bounding box center [578, 180] width 72 height 14
type input "0"
type input "1"
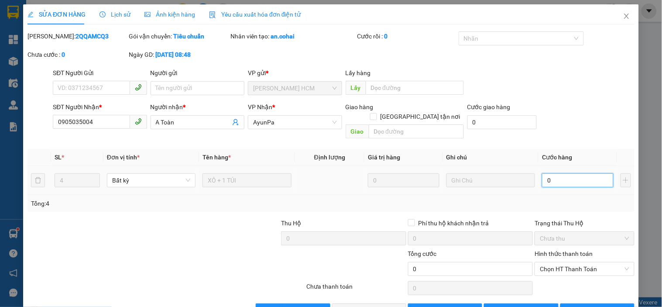
type input "1"
type input "01"
type input "18"
type input "018"
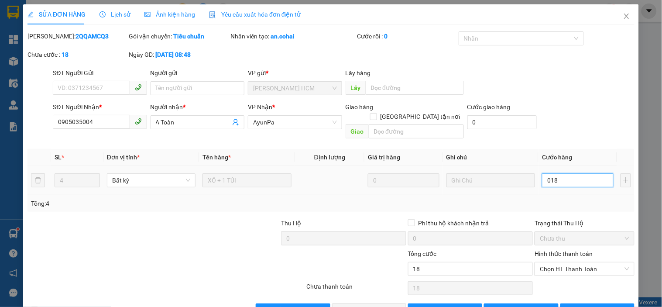
type input "180"
type input "0.180"
type input "180.000"
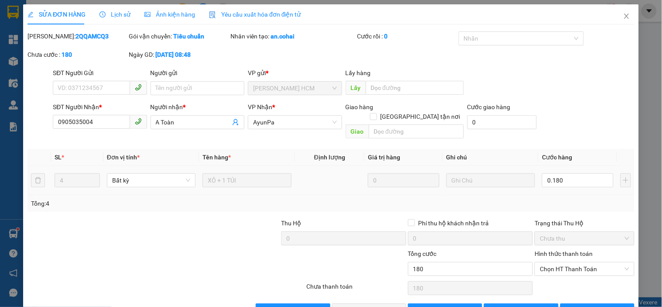
type input "180.000"
click at [504, 199] on div "Tổng: 4" at bounding box center [331, 204] width 600 height 10
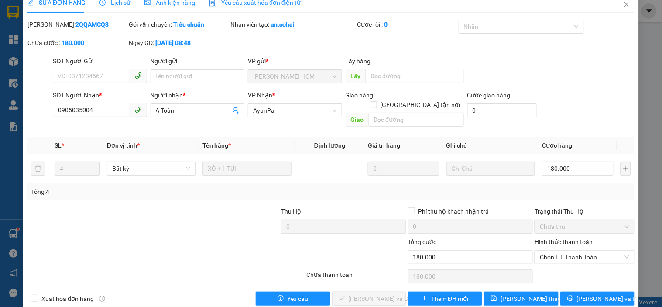
scroll to position [18, 0]
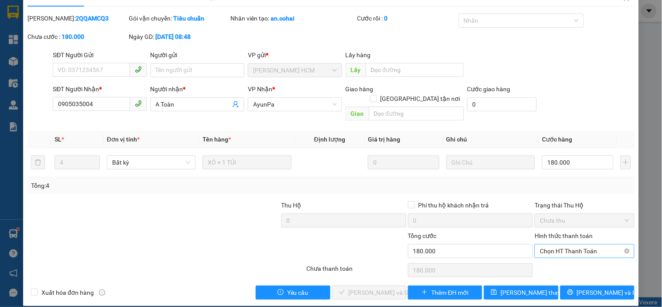
click at [581, 244] on span "Chọn HT Thanh Toán" at bounding box center [584, 250] width 89 height 13
click at [564, 256] on div "Tại văn phòng" at bounding box center [579, 259] width 88 height 10
type input "0"
drag, startPoint x: 367, startPoint y: 283, endPoint x: 371, endPoint y: 272, distance: 11.3
click at [367, 288] on span "[PERSON_NAME] và [PERSON_NAME] hàng" at bounding box center [391, 293] width 84 height 10
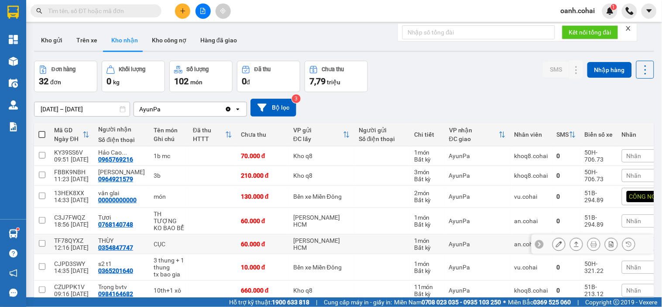
scroll to position [48, 0]
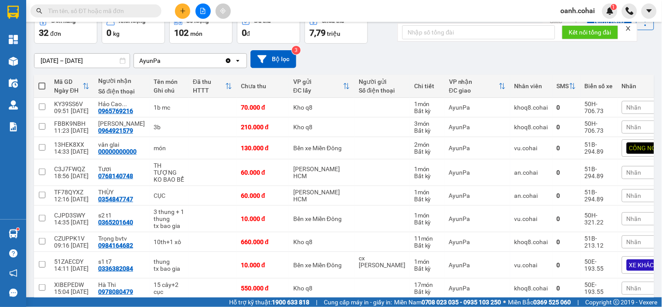
click at [626, 215] on span "Nhãn" at bounding box center [633, 218] width 15 height 7
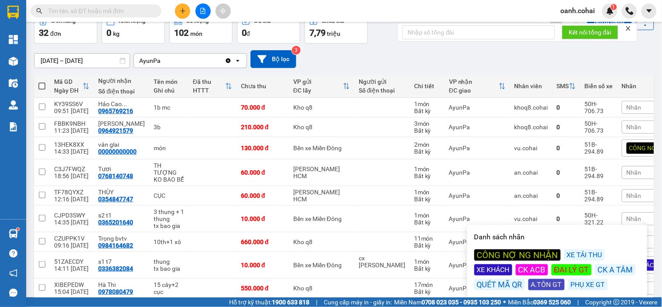
click at [494, 271] on div "XE KHÁCH" at bounding box center [493, 269] width 38 height 11
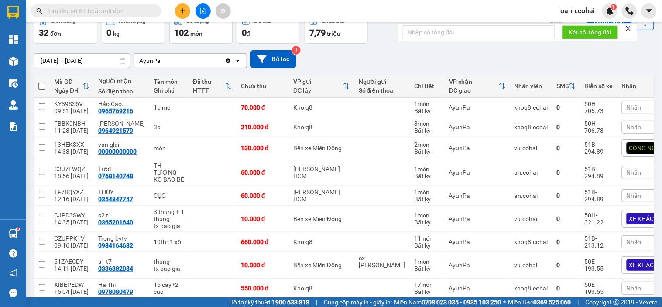
click at [397, 54] on div "30/09/2025 – 14/10/2025 Press the down arrow key to interact with the calendar …" at bounding box center [344, 59] width 620 height 18
click at [185, 14] on button at bounding box center [182, 10] width 15 height 15
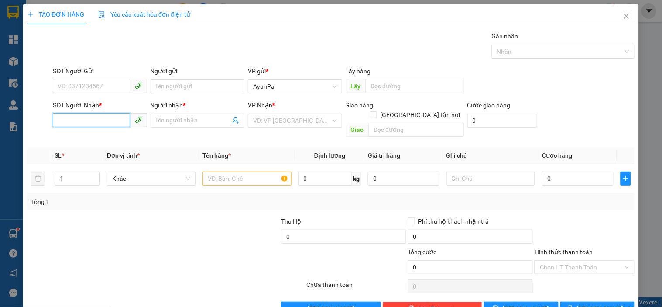
click at [80, 115] on input "SĐT Người Nhận *" at bounding box center [91, 120] width 77 height 14
paste input "0376243895"
type input "0376243895"
click at [157, 121] on input "Người nhận *" at bounding box center [193, 121] width 75 height 10
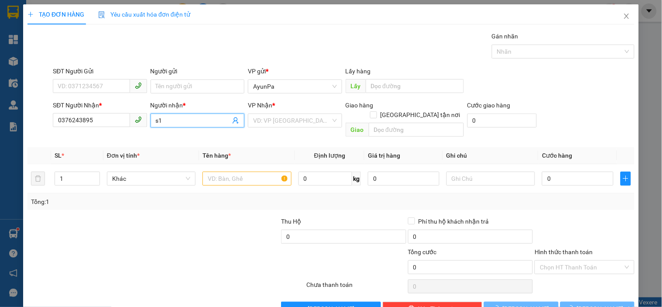
type input "s"
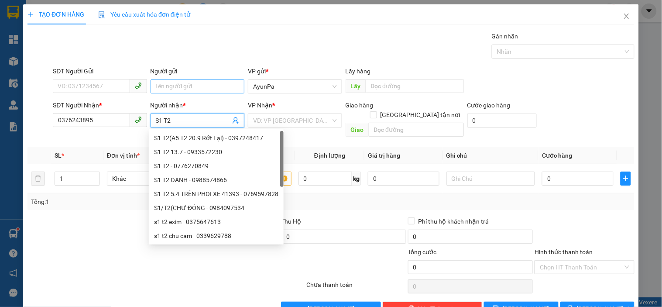
type input "S1 T2"
click at [213, 85] on input "Người gửi" at bounding box center [198, 86] width 94 height 14
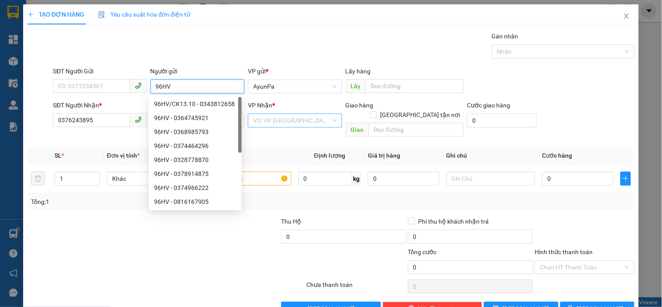
type input "96HV"
click at [318, 122] on input "search" at bounding box center [291, 120] width 77 height 13
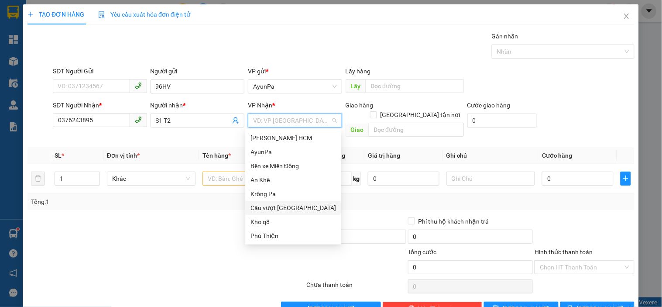
click at [294, 207] on div "Cầu vượt [PERSON_NAME]" at bounding box center [293, 208] width 86 height 10
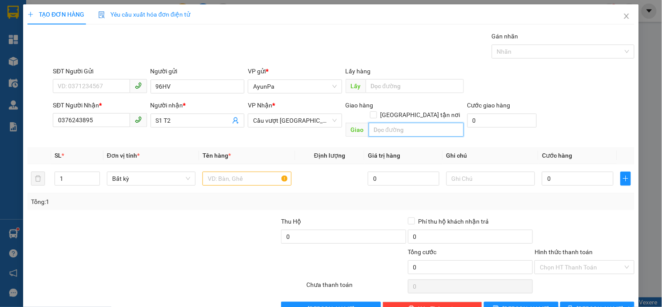
click at [372, 123] on input "text" at bounding box center [416, 130] width 95 height 14
type input "N4 HIỆP PHƯỚC"
click at [225, 173] on input "text" at bounding box center [246, 178] width 89 height 14
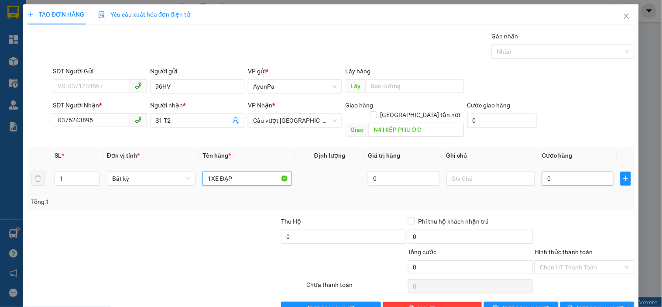
type input "1XE ĐẠP"
click at [559, 171] on input "0" at bounding box center [578, 178] width 72 height 14
type input "1"
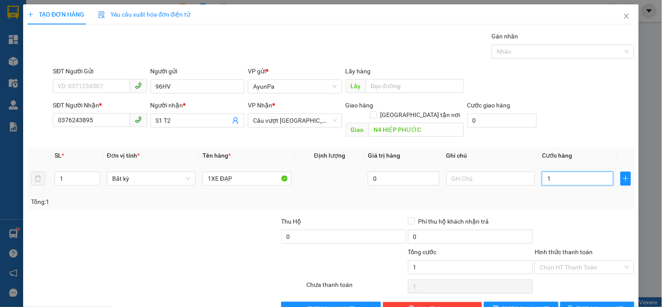
type input "15"
type input "150"
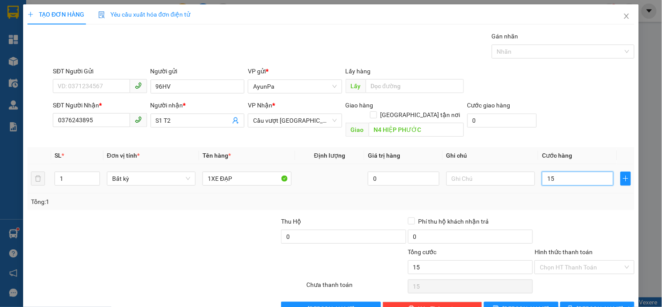
type input "150"
type input "150.000"
click at [558, 219] on div at bounding box center [584, 231] width 101 height 31
click at [561, 264] on input "Hình thức thanh toán" at bounding box center [581, 266] width 83 height 13
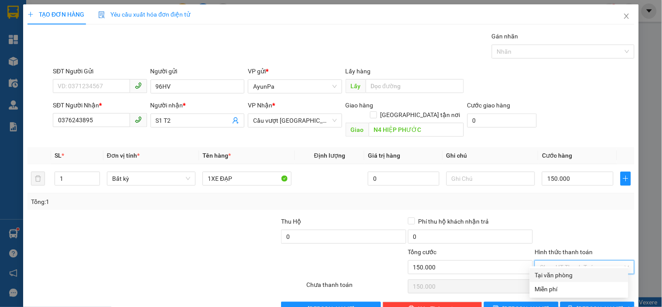
click at [558, 277] on div "Tại văn phòng" at bounding box center [579, 275] width 88 height 10
type input "0"
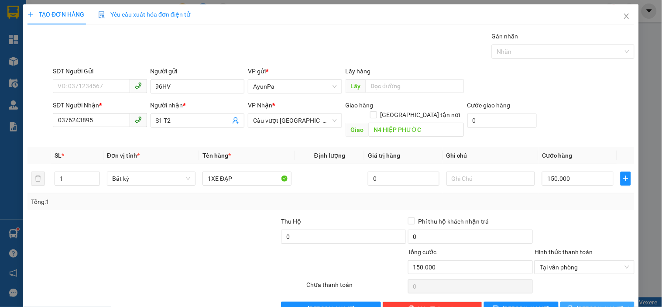
click at [568, 301] on button "[PERSON_NAME] và In" at bounding box center [597, 308] width 74 height 14
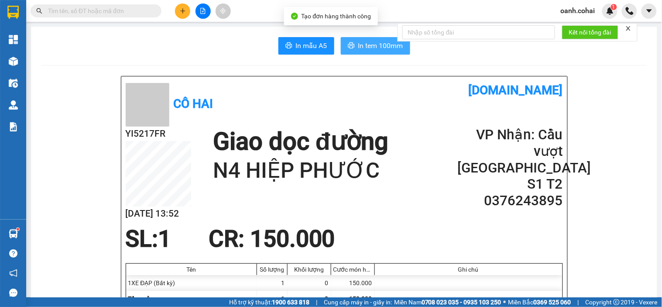
click at [377, 45] on span "In tem 100mm" at bounding box center [380, 45] width 45 height 11
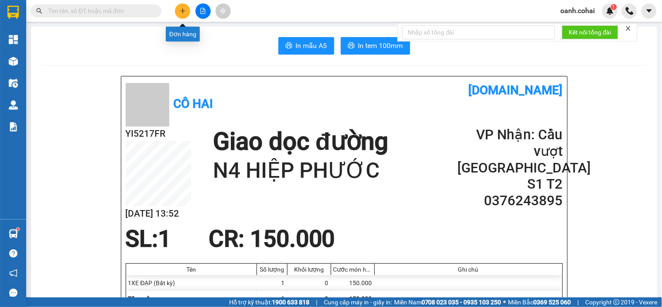
click at [177, 12] on button at bounding box center [182, 10] width 15 height 15
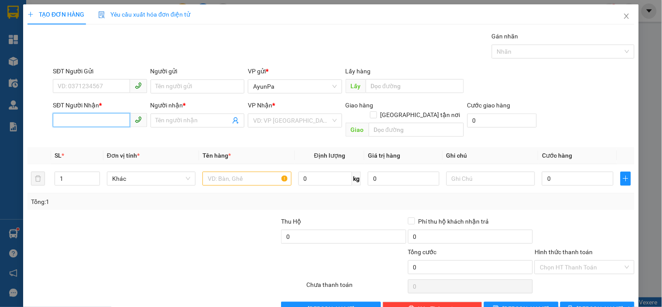
click at [105, 124] on input "SĐT Người Nhận *" at bounding box center [91, 120] width 77 height 14
paste input "0876022094"
type input "0876022094"
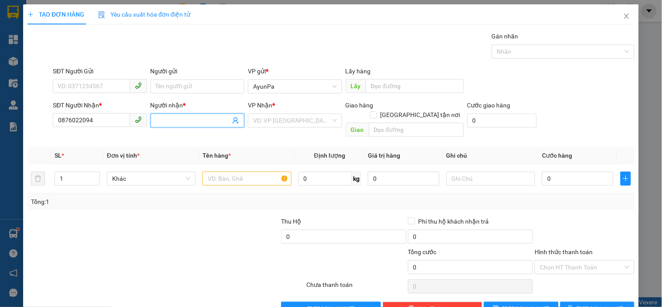
click at [191, 119] on input "Người nhận *" at bounding box center [193, 121] width 75 height 10
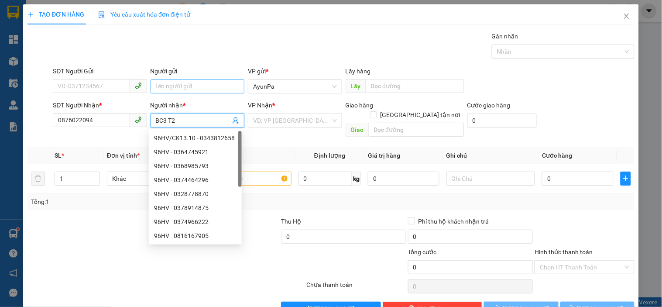
type input "BC3 T2"
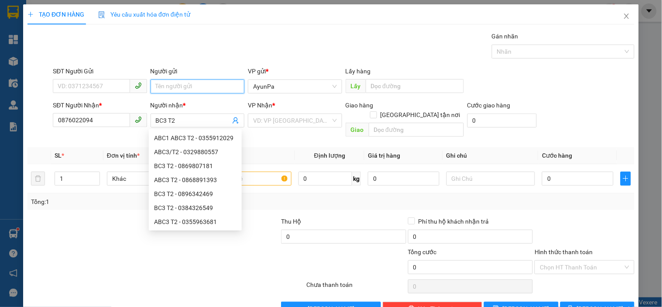
click at [198, 88] on input "Người gửi" at bounding box center [198, 86] width 94 height 14
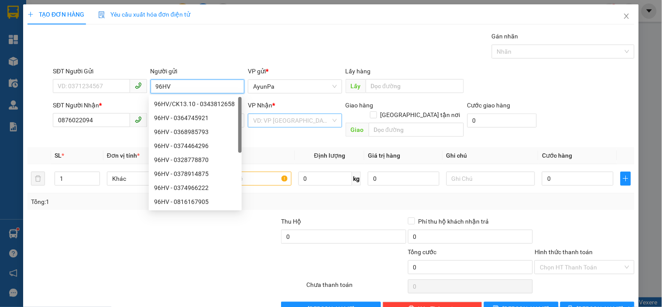
type input "96HV"
click at [317, 120] on input "search" at bounding box center [291, 120] width 77 height 13
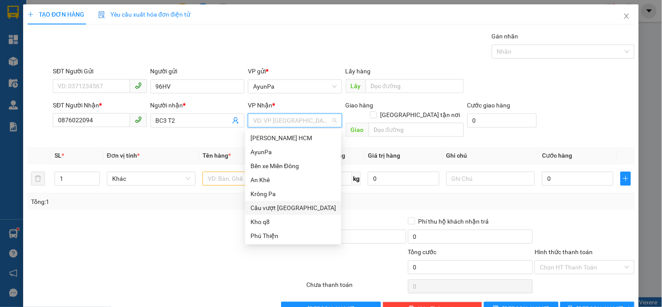
click at [281, 205] on div "Cầu vượt [PERSON_NAME]" at bounding box center [293, 208] width 86 height 10
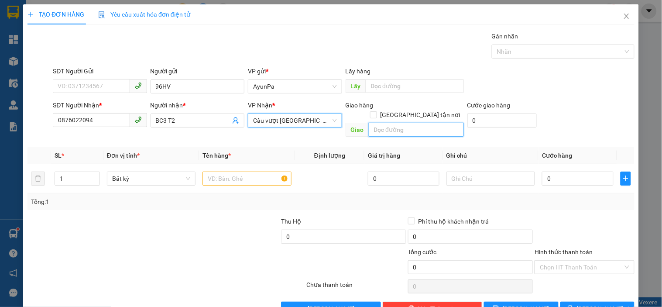
click at [382, 125] on input "text" at bounding box center [416, 130] width 95 height 14
type input "1"
type input "BẾN CAM"
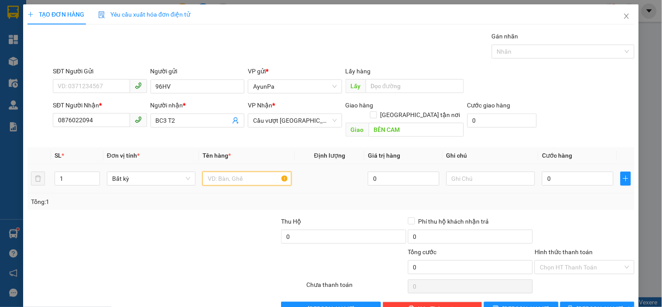
drag, startPoint x: 237, startPoint y: 163, endPoint x: 232, endPoint y: 164, distance: 5.3
click at [232, 171] on input "text" at bounding box center [246, 178] width 89 height 14
type input "1XE SONIC"
click at [546, 171] on input "0" at bounding box center [578, 178] width 72 height 14
type input "5"
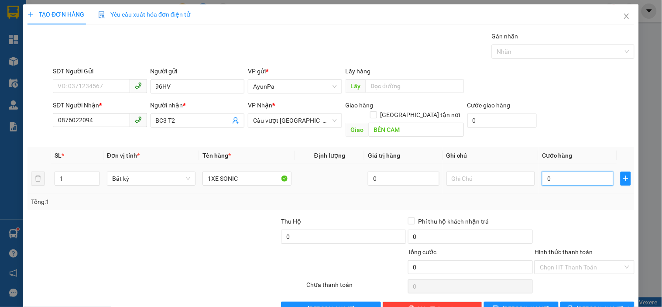
type input "5"
type input "50"
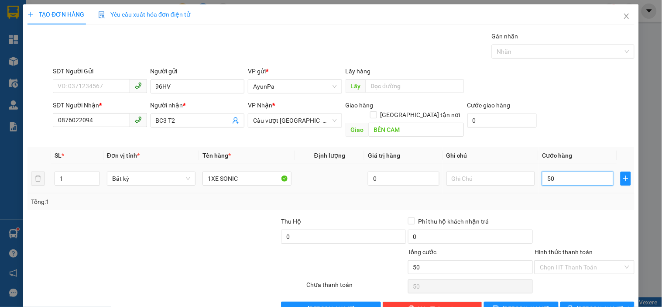
type input "500"
type input "500.000"
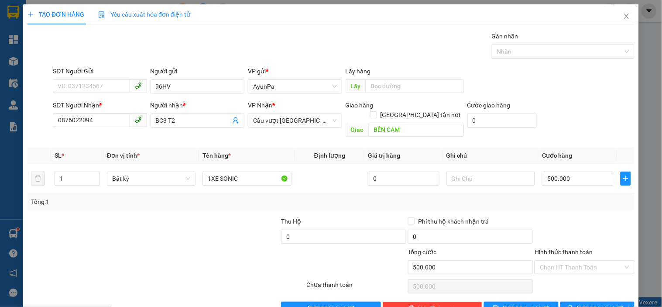
click at [561, 197] on div "Tổng: 1" at bounding box center [331, 202] width 600 height 10
click at [550, 260] on input "Hình thức thanh toán" at bounding box center [581, 266] width 83 height 13
click at [553, 270] on div "Tại văn phòng" at bounding box center [579, 275] width 88 height 10
type input "0"
click at [564, 301] on button "[PERSON_NAME] và In" at bounding box center [597, 308] width 74 height 14
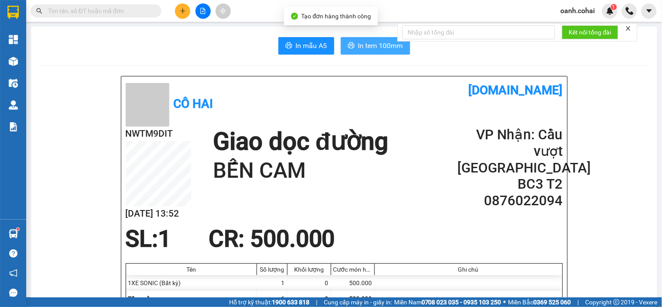
click at [373, 50] on span "In tem 100mm" at bounding box center [380, 45] width 45 height 11
click at [181, 8] on icon "plus" at bounding box center [183, 11] width 6 height 6
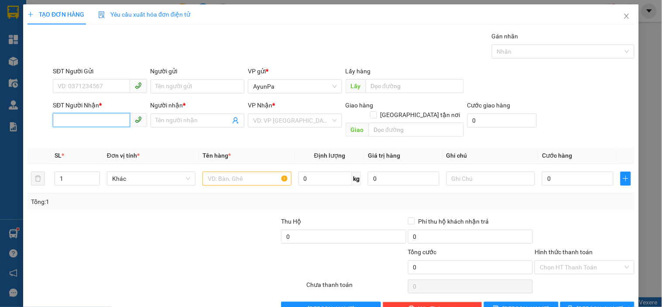
click at [71, 120] on input "SĐT Người Nhận *" at bounding box center [91, 120] width 77 height 14
paste input "0866801921"
type input "0866801921"
click at [162, 125] on input "Người nhận *" at bounding box center [193, 121] width 75 height 10
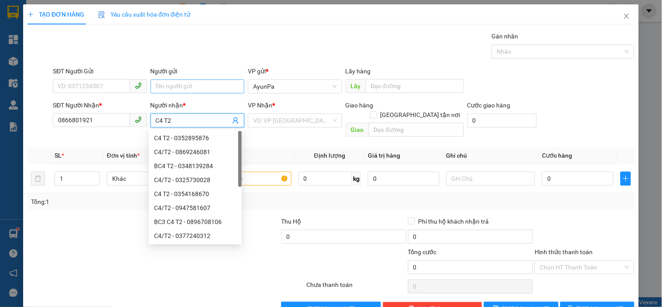
type input "C4 T2"
click at [186, 89] on input "Người gửi" at bounding box center [198, 86] width 94 height 14
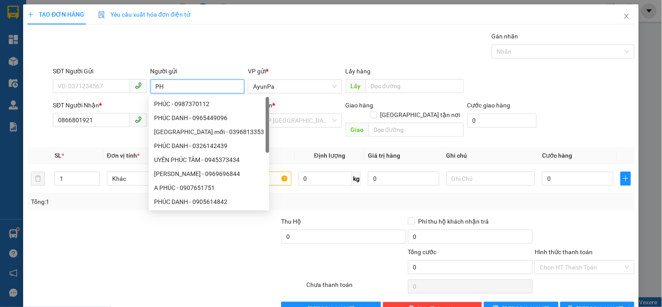
type input "P"
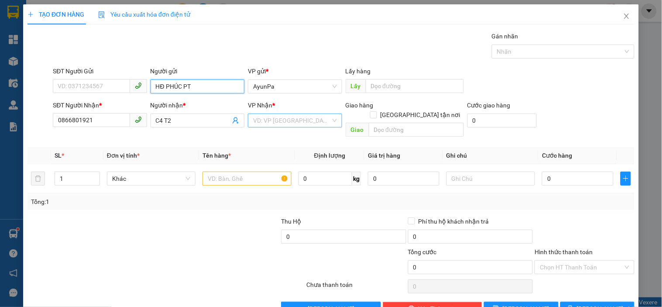
type input "HĐ PHÚC PT"
click at [271, 120] on input "search" at bounding box center [291, 120] width 77 height 13
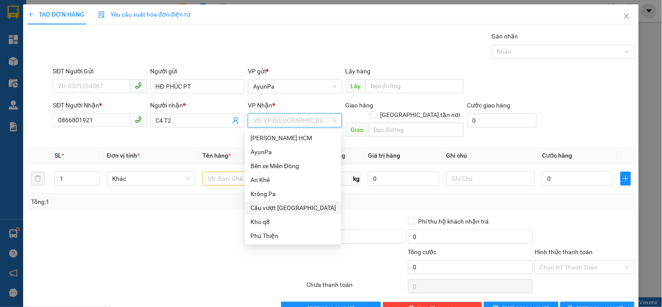
click at [278, 212] on div "Cầu vượt [PERSON_NAME]" at bounding box center [293, 208] width 86 height 10
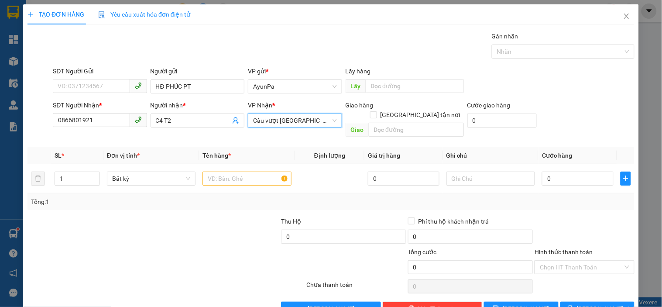
click at [389, 110] on div "Giao hàng Giao tận nơi" at bounding box center [405, 111] width 118 height 23
click at [382, 123] on input "text" at bounding box center [416, 130] width 95 height 14
type input "D"
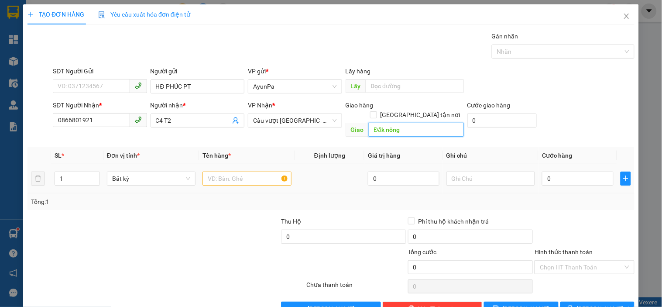
type input "Đăk nông"
click at [219, 171] on input "text" at bounding box center [246, 178] width 89 height 14
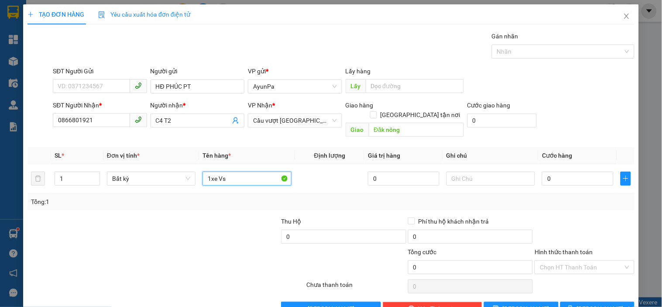
type input "1xe Vs"
type input "5"
type input "50"
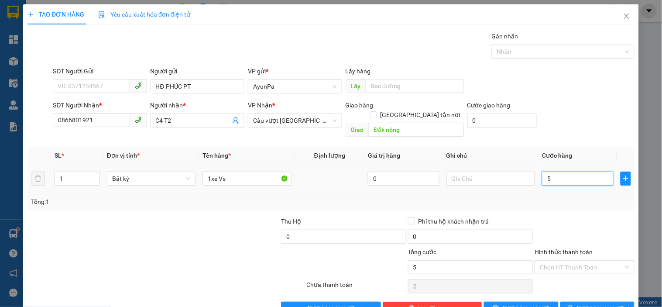
type input "50"
type input "500"
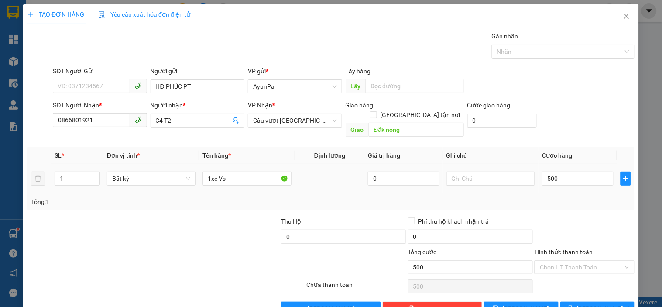
type input "500.000"
drag, startPoint x: 586, startPoint y: 202, endPoint x: 529, endPoint y: 190, distance: 57.9
click at [586, 202] on div "Transit Pickup Surcharge Ids Transit Deliver Surcharge Ids Transit Deliver Surc…" at bounding box center [330, 173] width 607 height 284
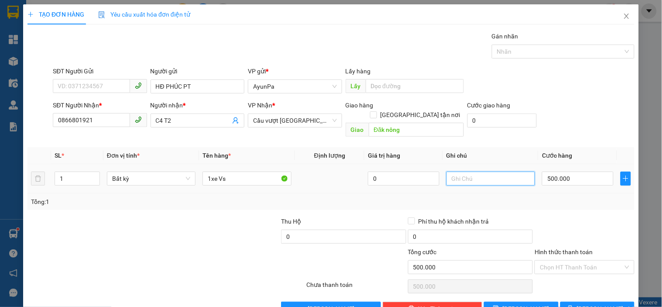
click at [509, 171] on input "text" at bounding box center [490, 178] width 89 height 14
type input "p"
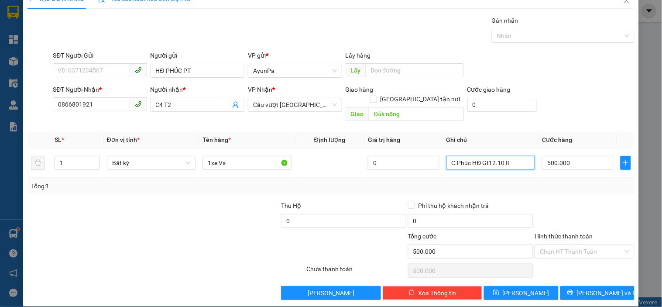
type input "C.Phúc HĐ Gt12.10 R"
drag, startPoint x: 561, startPoint y: 191, endPoint x: 541, endPoint y: 257, distance: 69.2
click at [561, 201] on div at bounding box center [584, 216] width 101 height 31
drag, startPoint x: 517, startPoint y: 285, endPoint x: 498, endPoint y: 281, distance: 19.2
click at [516, 288] on span "Lưu" at bounding box center [526, 293] width 47 height 10
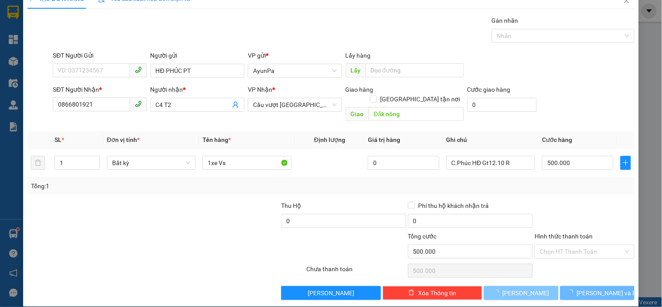
type input "0"
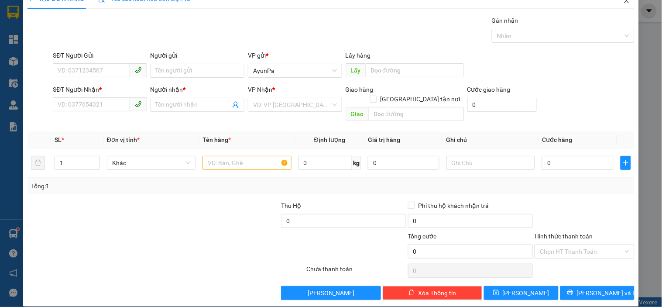
click at [618, 4] on span "Close" at bounding box center [626, 1] width 24 height 24
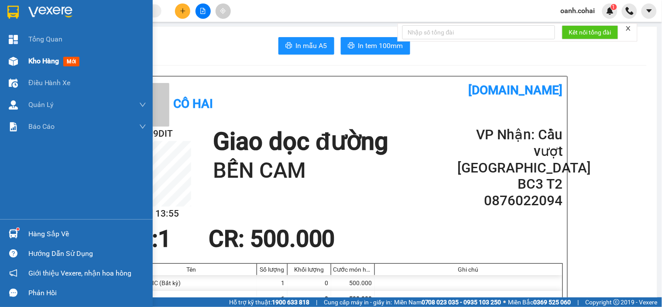
click at [38, 64] on span "Kho hàng" at bounding box center [43, 61] width 31 height 8
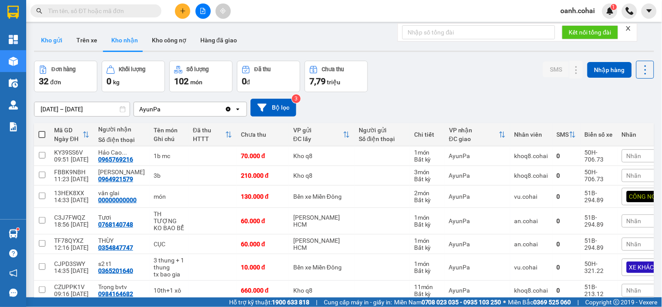
click at [60, 39] on button "Kho gửi" at bounding box center [51, 40] width 35 height 21
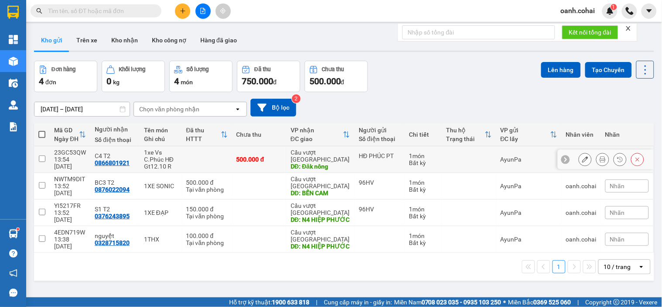
scroll to position [40, 0]
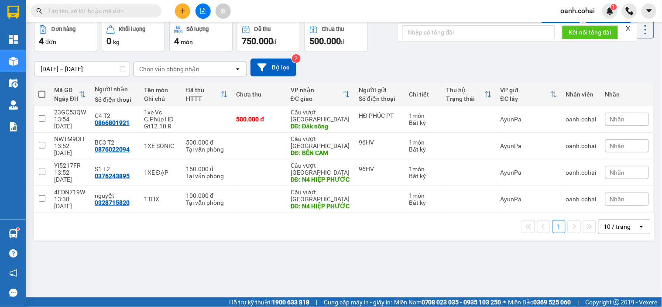
click at [604, 223] on div "10 / trang" at bounding box center [617, 226] width 27 height 9
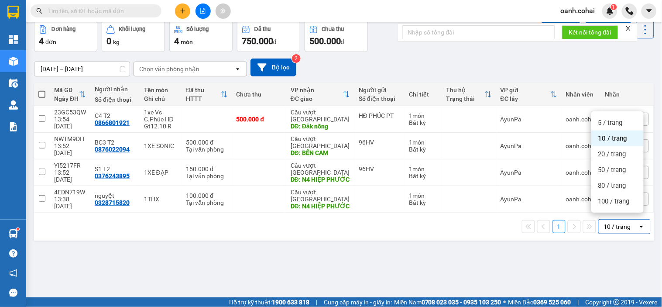
click at [607, 206] on div "100 / trang" at bounding box center [617, 201] width 52 height 16
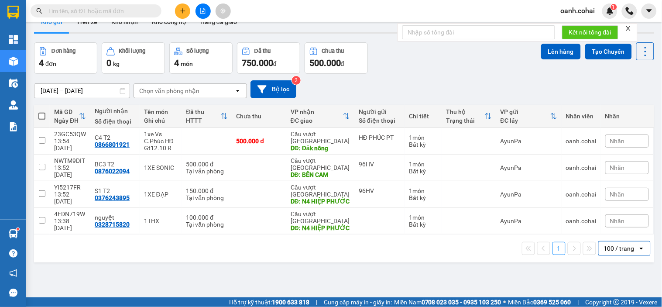
scroll to position [0, 0]
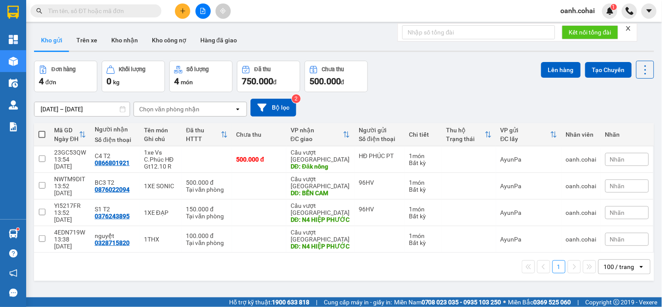
click at [130, 39] on button "Kho nhận" at bounding box center [124, 40] width 41 height 21
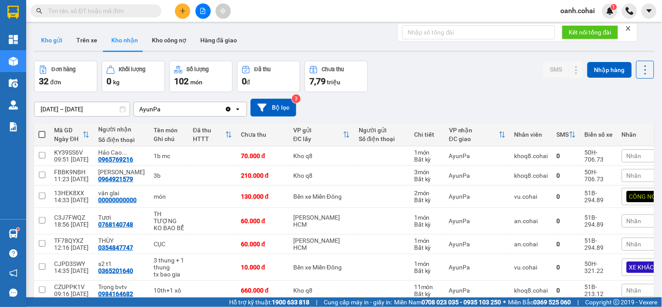
click at [60, 38] on button "Kho gửi" at bounding box center [51, 40] width 35 height 21
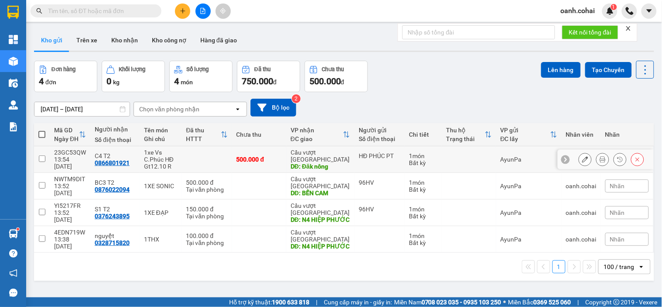
drag, startPoint x: 359, startPoint y: 161, endPoint x: 351, endPoint y: 182, distance: 22.1
click at [359, 161] on div "HĐ PHÚC PT" at bounding box center [379, 159] width 41 height 14
checkbox input "true"
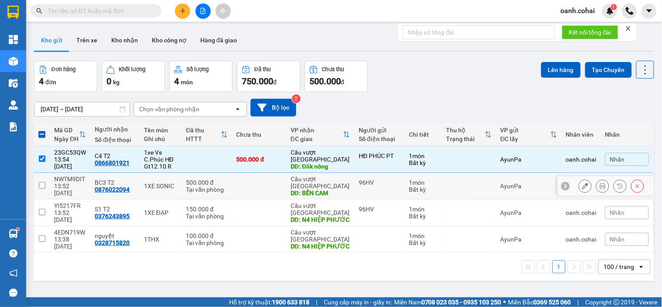
click at [349, 189] on td "Cầu vượt Bình Phước DĐ: BẾN CAM" at bounding box center [320, 186] width 68 height 27
checkbox input "true"
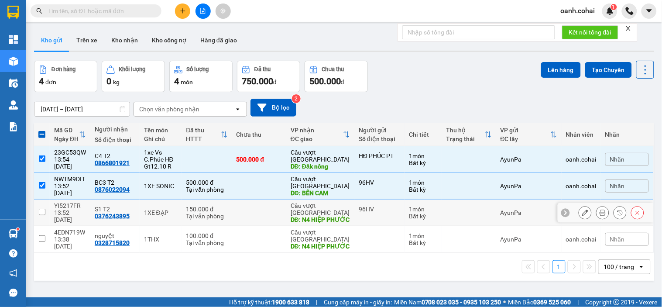
click at [343, 216] on div "DĐ: N4 HIỆP PHƯỚC" at bounding box center [320, 219] width 59 height 7
checkbox input "true"
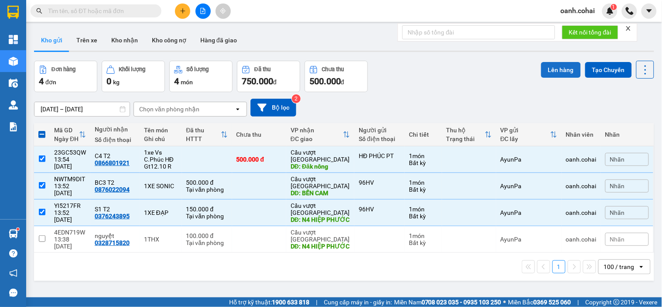
click at [552, 70] on button "Lên hàng" at bounding box center [561, 70] width 40 height 16
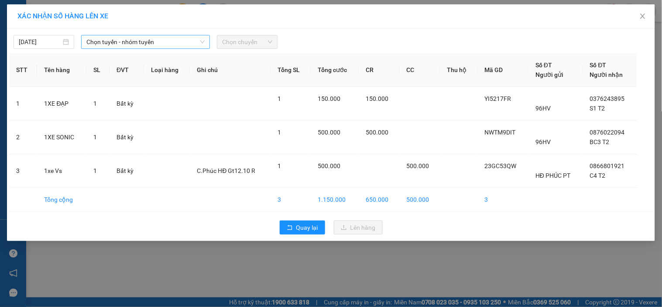
click at [205, 40] on div "Chọn tuyến - nhóm tuyến" at bounding box center [145, 42] width 129 height 14
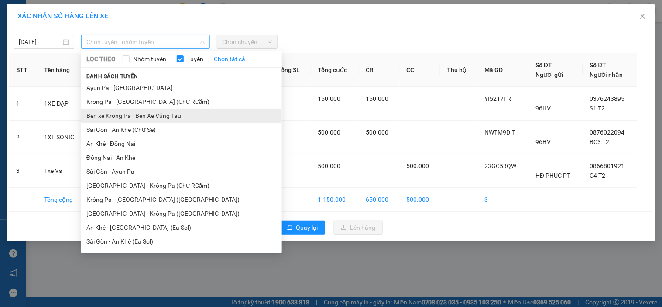
click at [157, 115] on li "Bến xe Krông Pa - Bến Xe Vũng Tàu" at bounding box center [181, 116] width 201 height 14
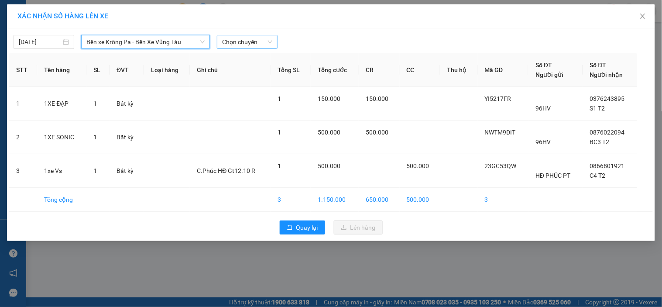
click at [252, 43] on span "Chọn chuyến" at bounding box center [247, 41] width 50 height 13
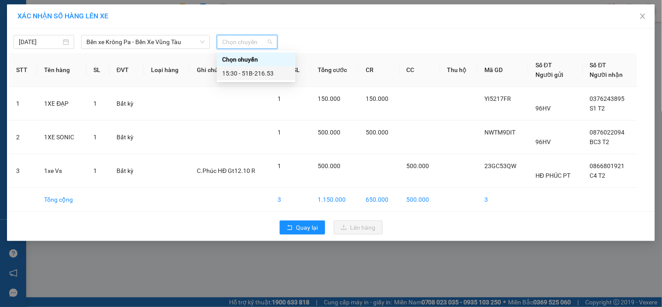
click at [257, 73] on div "15:30 - 51B-216.53" at bounding box center [256, 73] width 68 height 10
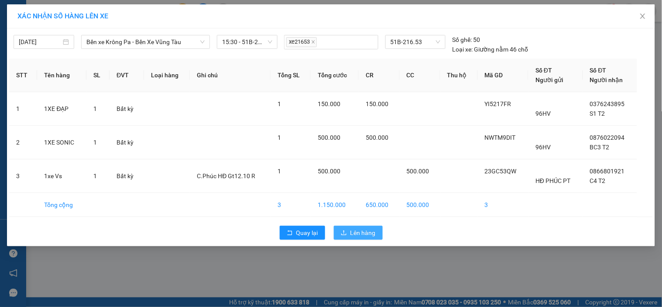
click at [370, 237] on button "Lên hàng" at bounding box center [358, 233] width 49 height 14
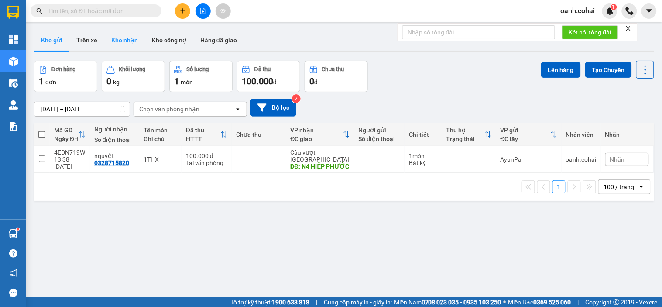
click at [117, 38] on button "Kho nhận" at bounding box center [124, 40] width 41 height 21
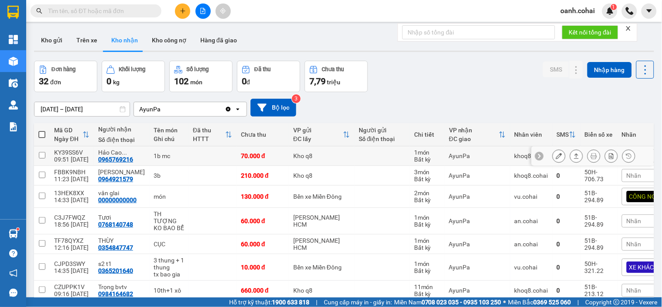
click at [553, 157] on button at bounding box center [559, 155] width 12 height 15
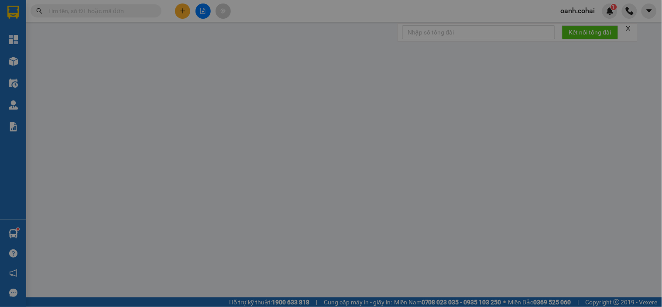
type input "0965769216"
type input "Hảo Cao Nguyên"
type input "0"
type input "70.000"
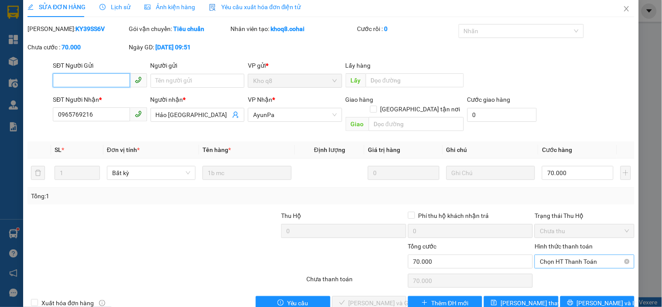
scroll to position [18, 0]
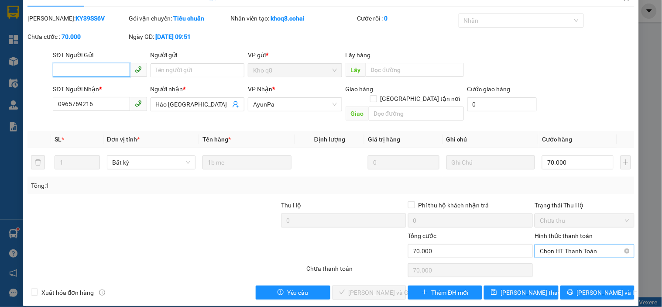
click at [565, 244] on span "Chọn HT Thanh Toán" at bounding box center [584, 250] width 89 height 13
click at [561, 251] on div "Total Paid Fee 0 Total UnPaid Fee 70.000 Cash Collection Total Fee Mã ĐH: KY39S…" at bounding box center [330, 157] width 607 height 286
click at [563, 244] on span "Chọn HT Thanh Toán" at bounding box center [584, 250] width 89 height 13
click at [552, 260] on div "Tại văn phòng" at bounding box center [579, 259] width 88 height 10
type input "0"
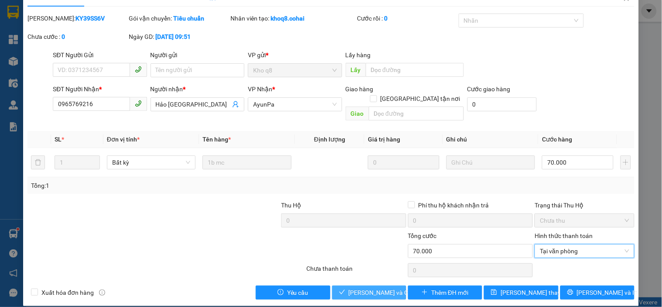
click at [354, 288] on span "[PERSON_NAME] và [PERSON_NAME] hàng" at bounding box center [391, 293] width 84 height 10
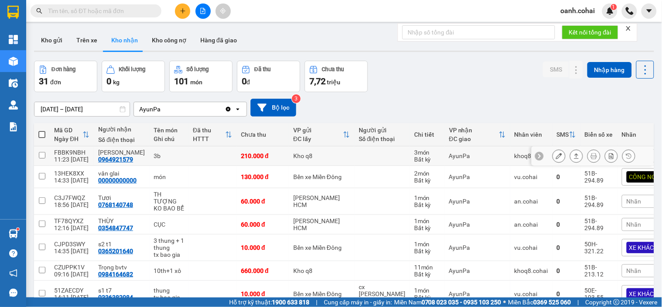
click at [556, 157] on icon at bounding box center [559, 156] width 6 height 6
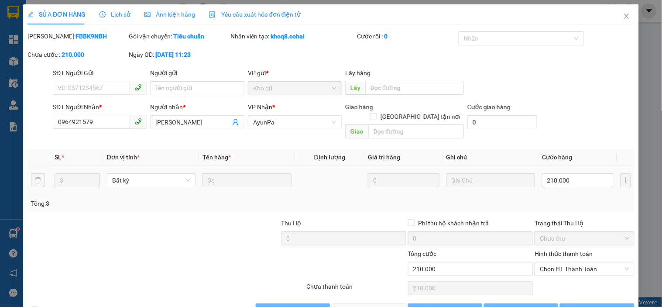
type input "0964921579"
type input "KIM THẮNG"
type input "0"
type input "210.000"
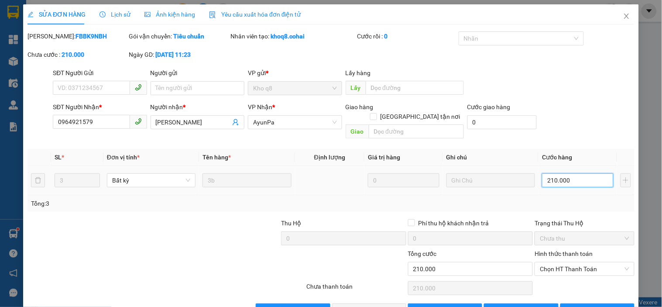
click at [564, 173] on input "210.000" at bounding box center [578, 180] width 72 height 14
type input "0"
type input "2"
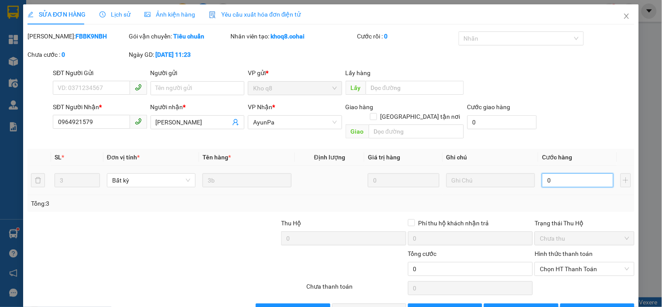
type input "2"
type input "02"
type input "20"
type input "020"
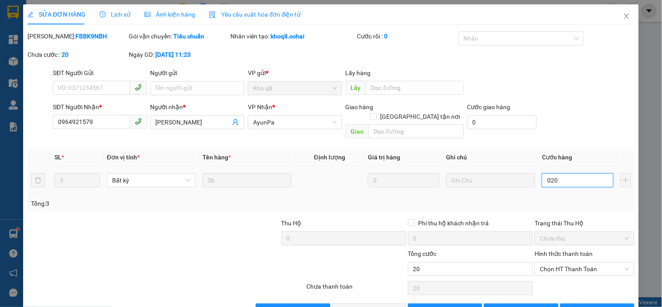
type input "200"
type input "0.200"
type input "200.000"
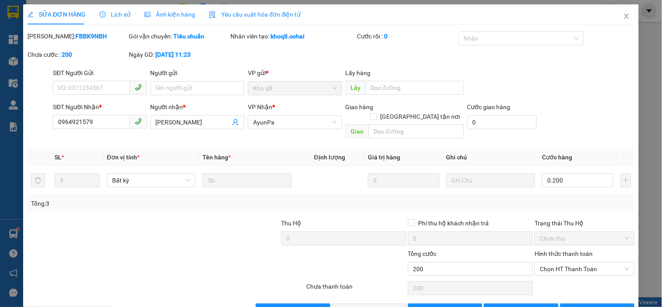
type input "200.000"
click at [565, 195] on div "Tổng: 3" at bounding box center [330, 203] width 607 height 17
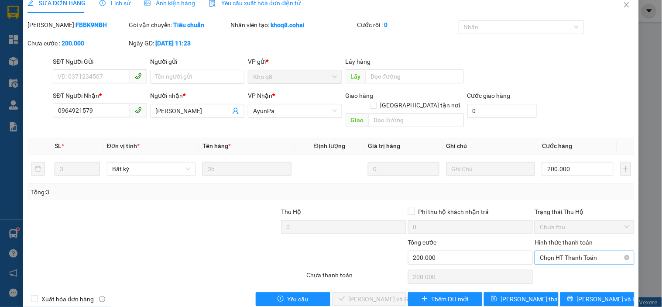
scroll to position [18, 0]
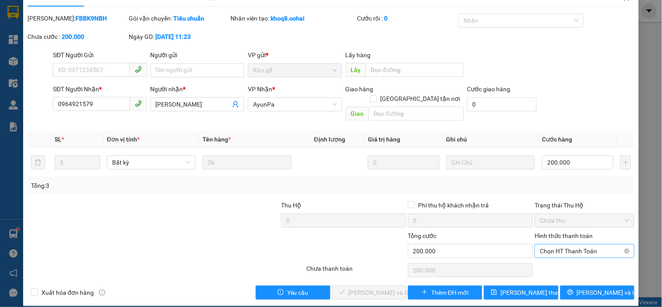
click at [569, 246] on span "Chọn HT Thanh Toán" at bounding box center [584, 250] width 89 height 13
click at [562, 262] on div "Tại văn phòng" at bounding box center [579, 259] width 88 height 10
type input "0"
click at [365, 288] on span "[PERSON_NAME] và [PERSON_NAME] hàng" at bounding box center [391, 293] width 84 height 10
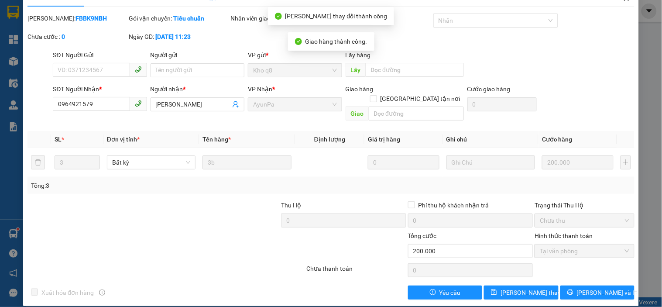
drag, startPoint x: 621, startPoint y: 0, endPoint x: 617, endPoint y: 16, distance: 15.7
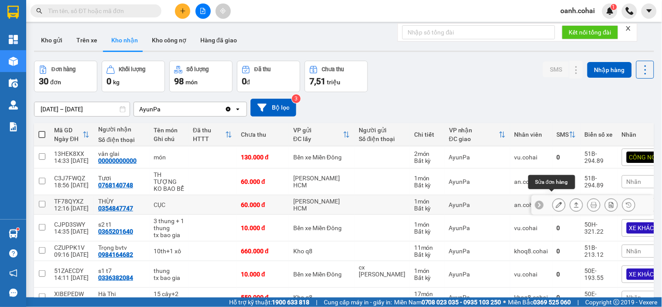
click at [556, 202] on icon at bounding box center [559, 205] width 6 height 6
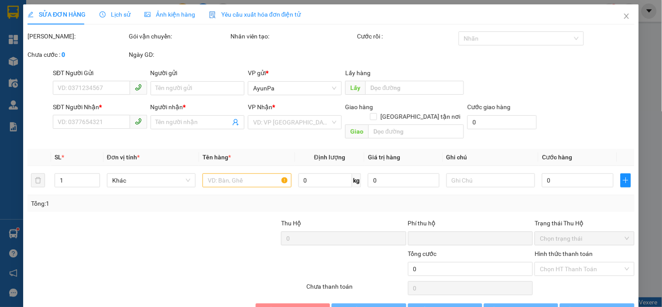
type input "0354847747"
type input "THÙY"
type input "0"
type input "60.000"
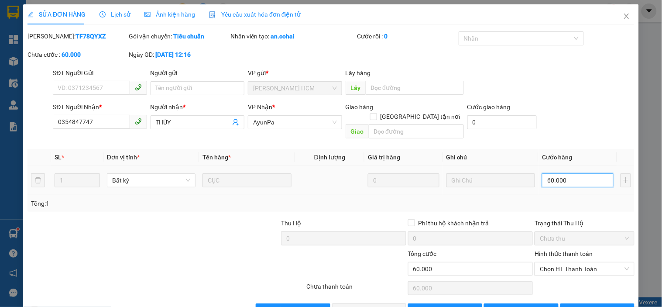
click at [560, 173] on input "60.000" at bounding box center [578, 180] width 72 height 14
type input "0"
click at [568, 199] on div "Tổng: 1" at bounding box center [331, 204] width 600 height 10
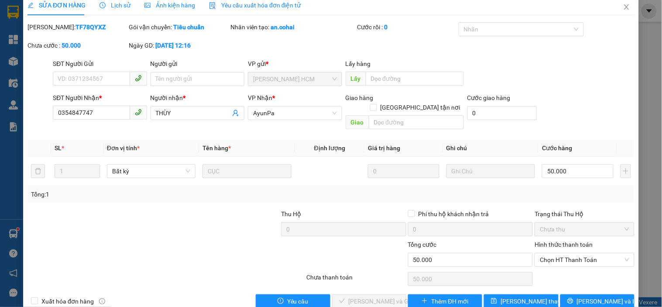
scroll to position [18, 0]
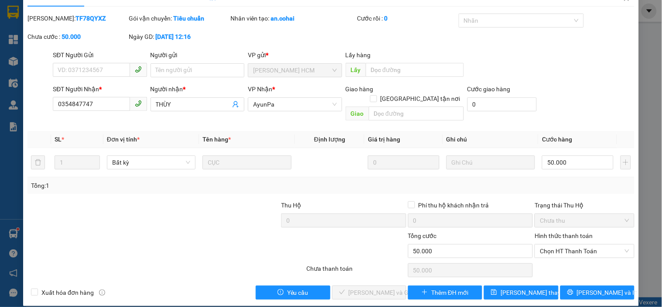
click at [561, 249] on div "Hình thức thanh toán Chọn HT Thanh Toán" at bounding box center [583, 246] width 99 height 31
click at [561, 261] on div "Chọn HT Thanh Toán" at bounding box center [584, 269] width 101 height 17
drag, startPoint x: 564, startPoint y: 241, endPoint x: 563, endPoint y: 247, distance: 5.7
click at [565, 244] on span "Chọn HT Thanh Toán" at bounding box center [584, 250] width 89 height 13
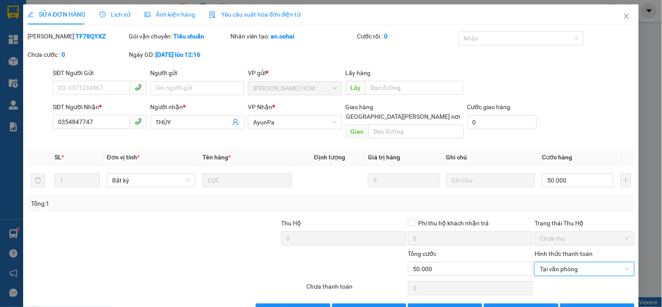
scroll to position [18, 0]
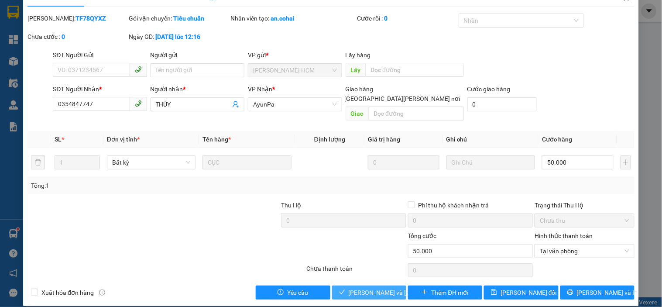
click at [372, 288] on span "[PERSON_NAME] và [PERSON_NAME] hàng" at bounding box center [408, 293] width 118 height 10
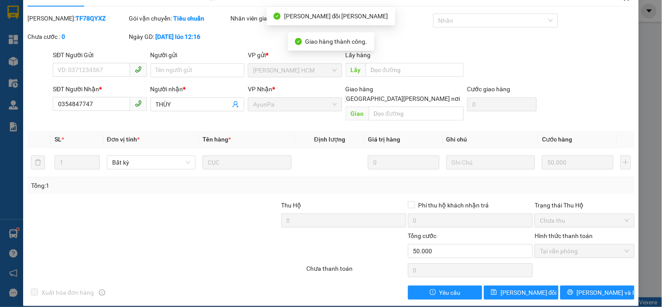
scroll to position [0, 0]
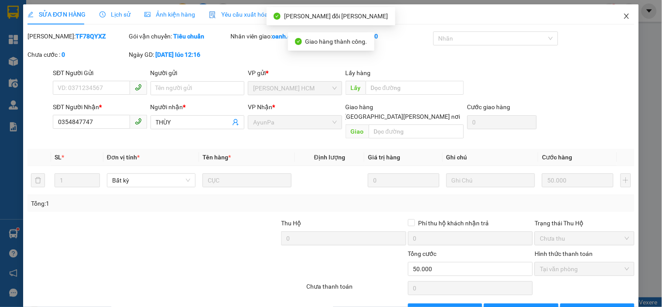
click at [623, 16] on icon "close" at bounding box center [626, 16] width 7 height 7
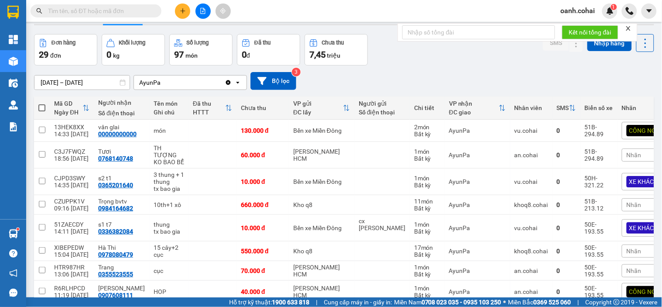
scroll to position [48, 0]
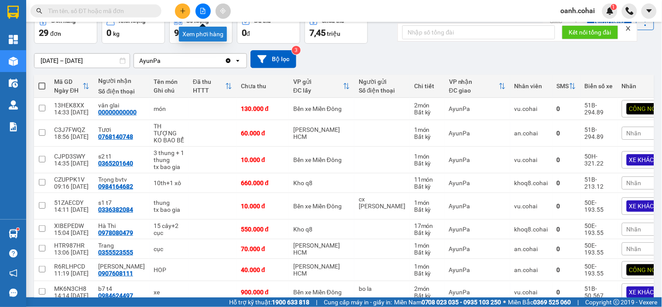
click at [204, 8] on icon "file-add" at bounding box center [203, 11] width 6 height 6
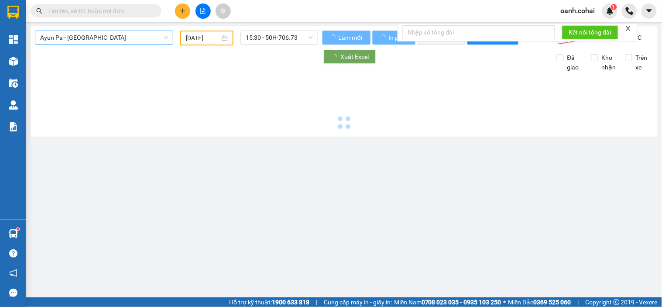
type input "[DATE]"
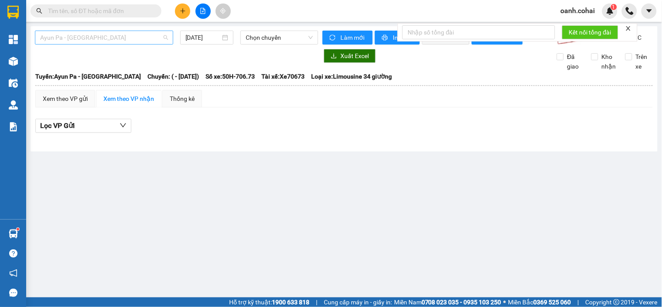
click at [133, 40] on span "Ayun Pa - [GEOGRAPHIC_DATA]" at bounding box center [104, 37] width 128 height 13
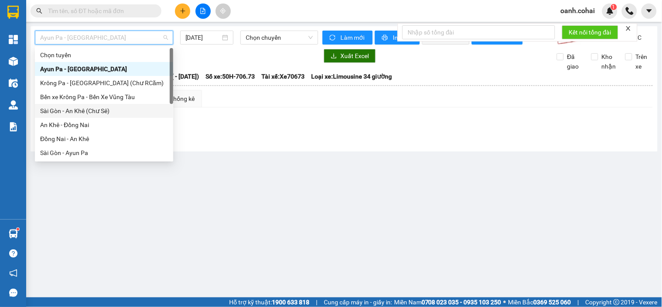
click at [99, 110] on div "Sài Gòn - An Khê (Chư Sê)" at bounding box center [104, 111] width 128 height 10
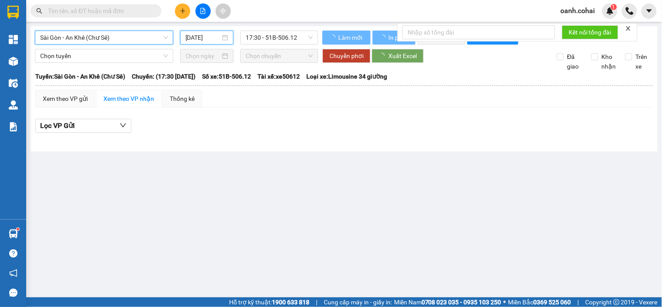
click at [205, 37] on input "[DATE]" at bounding box center [202, 38] width 35 height 10
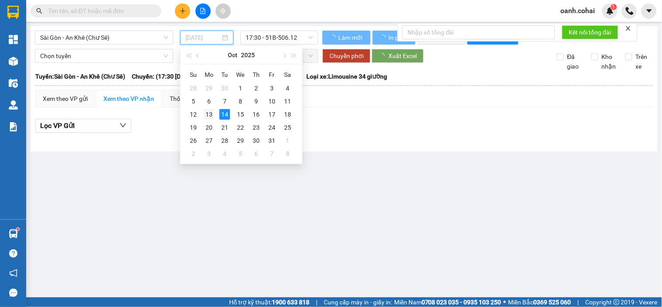
click at [212, 112] on div "13" at bounding box center [209, 114] width 10 height 10
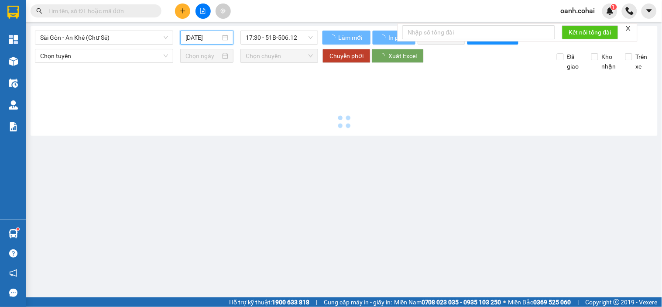
type input "[DATE]"
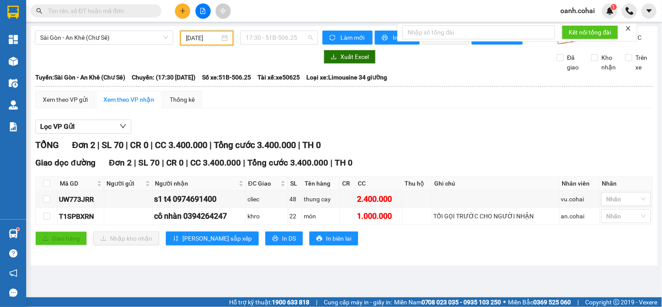
drag, startPoint x: 280, startPoint y: 38, endPoint x: 272, endPoint y: 76, distance: 38.9
click at [281, 43] on span "17:30 - 51B-506.25" at bounding box center [279, 37] width 67 height 13
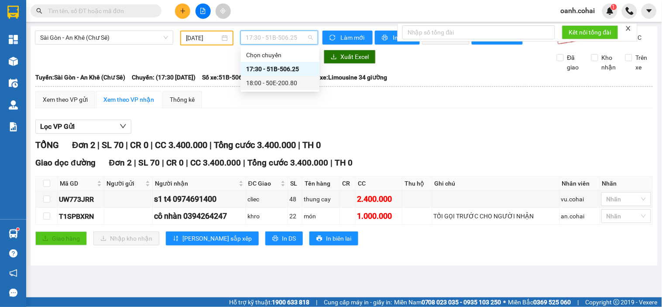
click at [268, 84] on div "18:00 - 50E-200.80" at bounding box center [280, 83] width 68 height 10
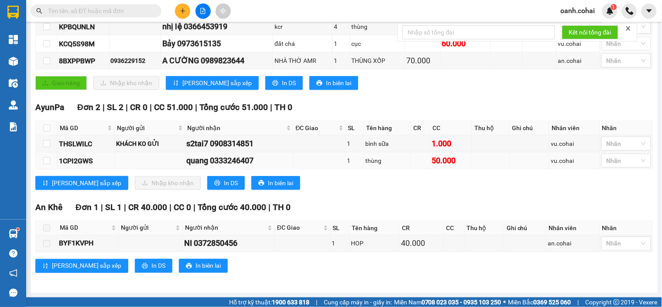
scroll to position [214, 0]
click at [45, 159] on input "checkbox" at bounding box center [46, 160] width 7 height 7
checkbox input "true"
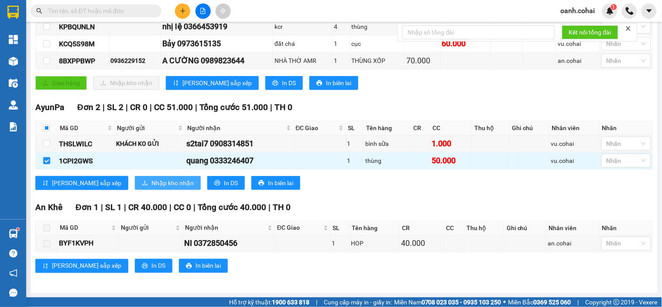
click at [151, 184] on span "Nhập kho nhận" at bounding box center [172, 183] width 42 height 10
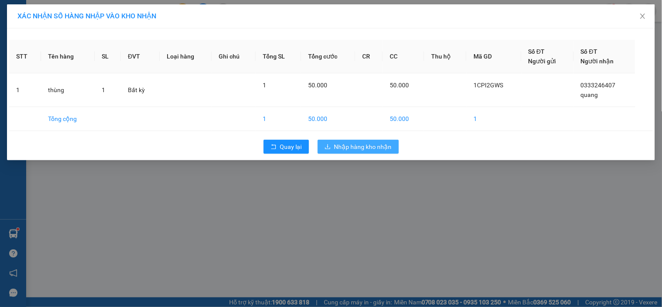
click at [334, 142] on button "Nhập hàng kho nhận" at bounding box center [358, 147] width 81 height 14
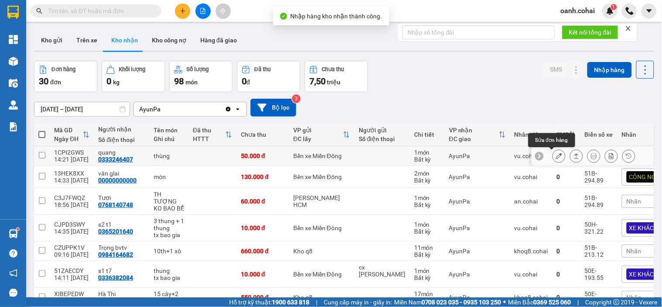
click at [556, 154] on icon at bounding box center [559, 156] width 6 height 6
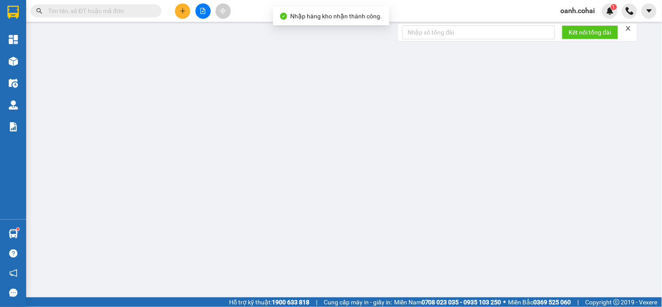
type input "0333246407"
type input "quang"
type input "0"
type input "50.000"
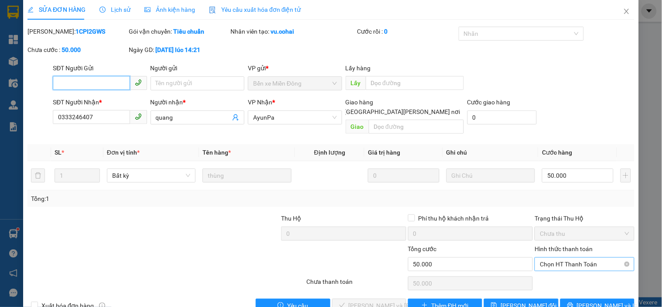
scroll to position [18, 0]
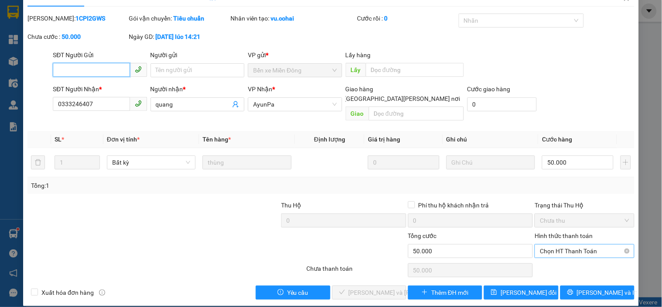
click at [569, 246] on span "Chọn HT Thanh Toán" at bounding box center [584, 250] width 89 height 13
drag, startPoint x: 569, startPoint y: 248, endPoint x: 542, endPoint y: 261, distance: 30.0
click at [565, 256] on div "Tại văn phòng" at bounding box center [579, 259] width 88 height 10
type input "0"
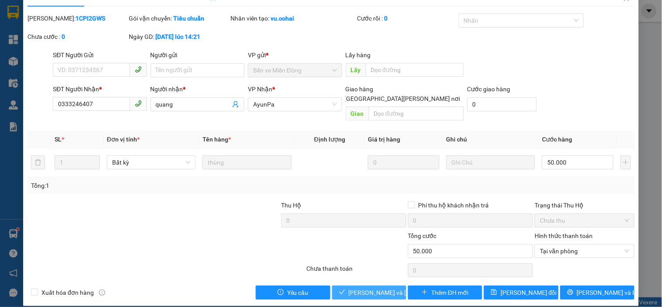
click at [363, 288] on span "[PERSON_NAME] và [PERSON_NAME] hàng" at bounding box center [408, 293] width 118 height 10
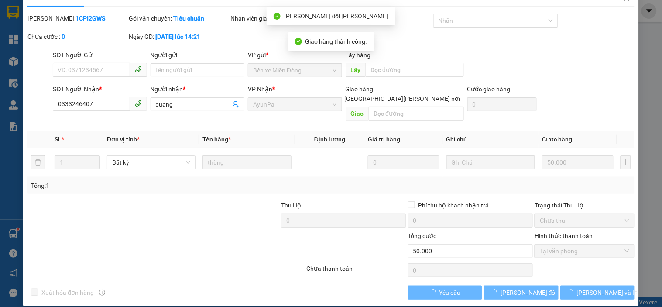
scroll to position [0, 0]
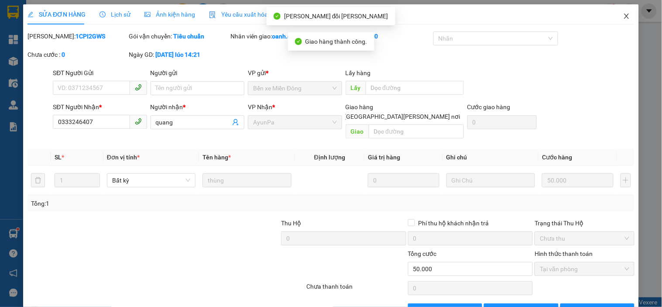
click at [623, 14] on icon "close" at bounding box center [626, 16] width 7 height 7
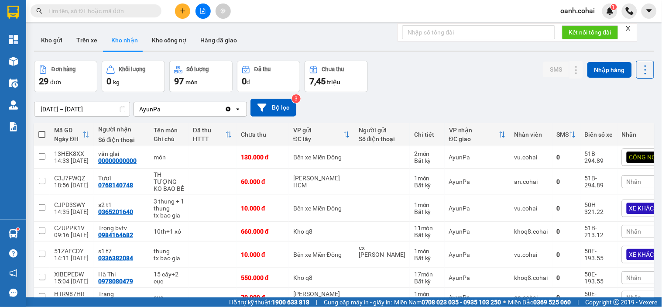
scroll to position [48, 0]
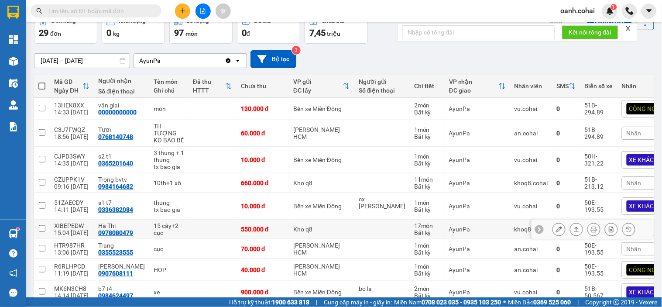
click at [556, 226] on icon at bounding box center [559, 229] width 6 height 6
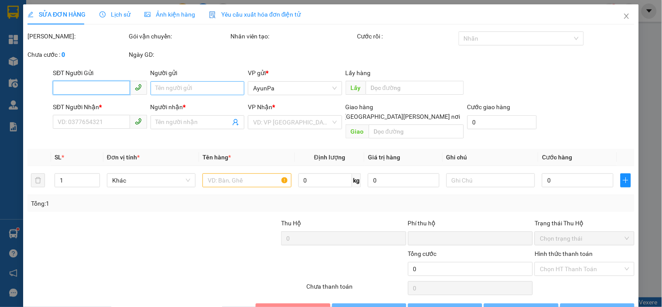
type input "0978080479"
type input "Hà Thi"
type input "0"
type input "550.000"
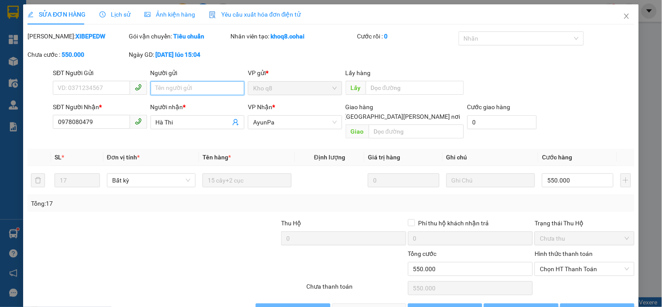
click at [191, 84] on input "Người gửi" at bounding box center [198, 88] width 94 height 14
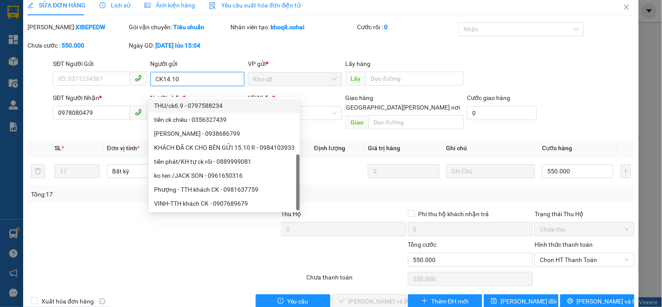
scroll to position [18, 0]
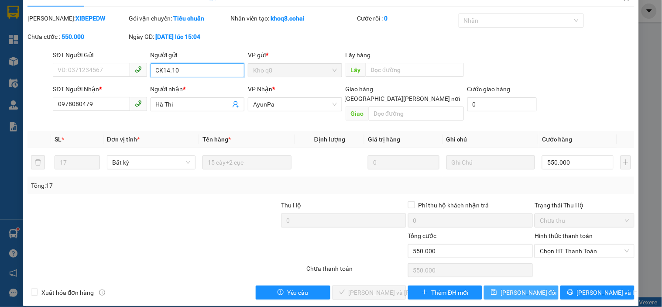
type input "CK14.10"
click at [502, 289] on button "[PERSON_NAME] đổi" at bounding box center [521, 292] width 74 height 14
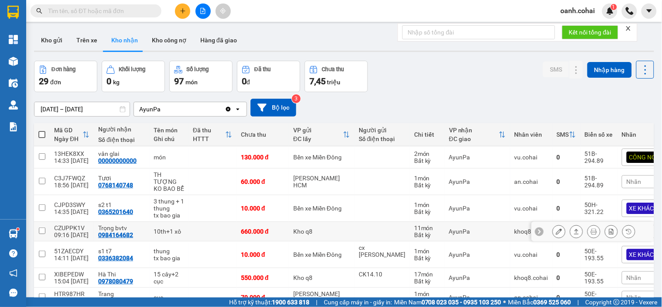
click at [556, 228] on icon at bounding box center [559, 231] width 6 height 6
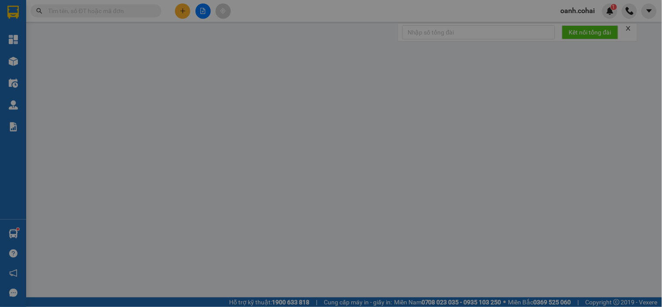
type input "0984164682"
type input "Trọng bvtv"
type input "0"
type input "660.000"
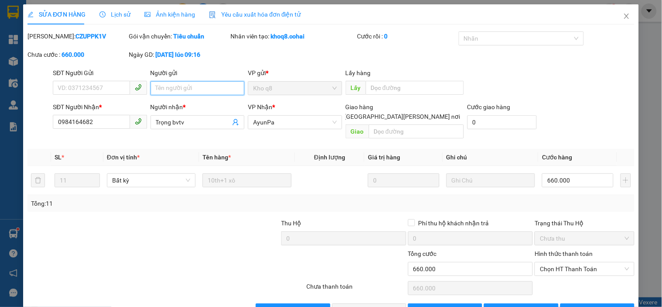
click at [223, 90] on input "Người gửi" at bounding box center [198, 88] width 94 height 14
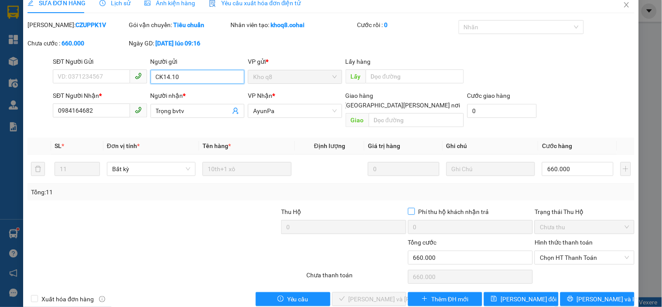
scroll to position [18, 0]
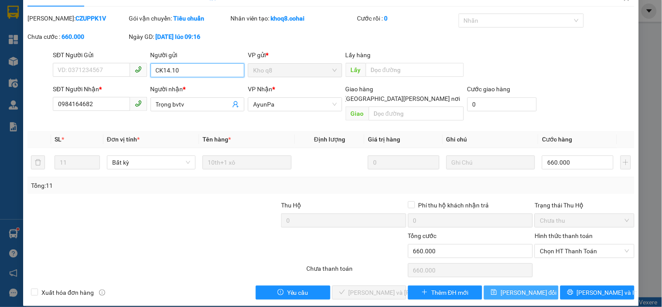
type input "CK14.10"
click at [490, 285] on button "[PERSON_NAME] đổi" at bounding box center [521, 292] width 74 height 14
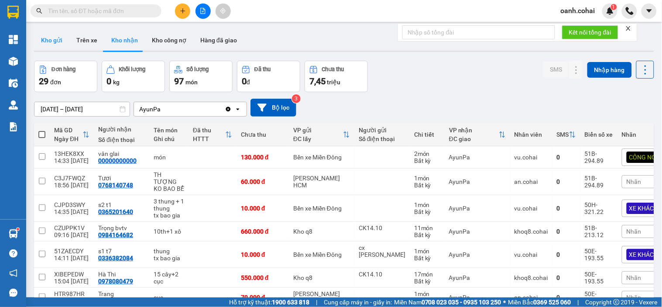
click at [53, 38] on button "Kho gửi" at bounding box center [51, 40] width 35 height 21
